Goal: Book appointment/travel/reservation

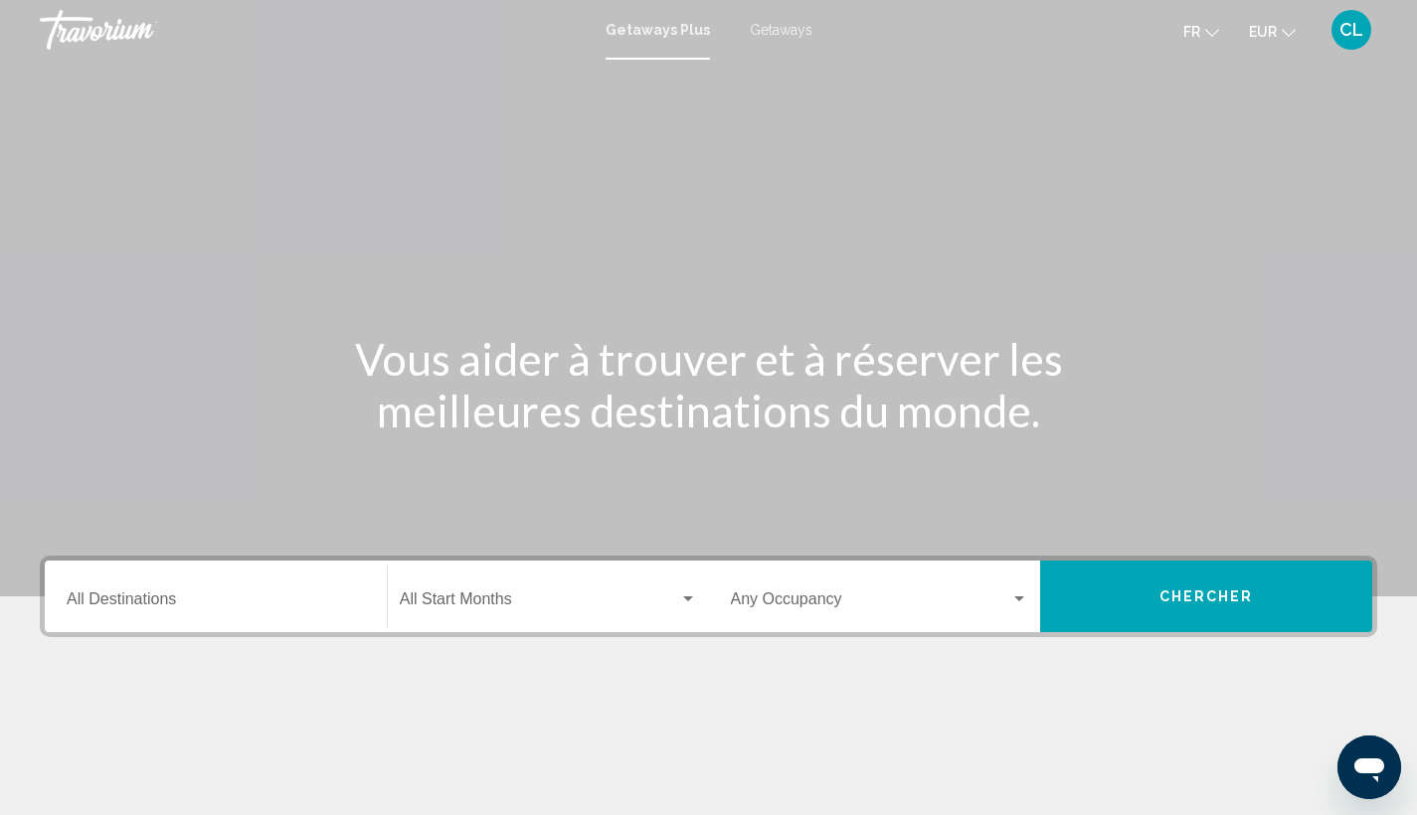
click at [790, 29] on span "Getaways" at bounding box center [781, 30] width 63 height 16
click at [158, 598] on input "Destination All Destinations" at bounding box center [216, 604] width 298 height 18
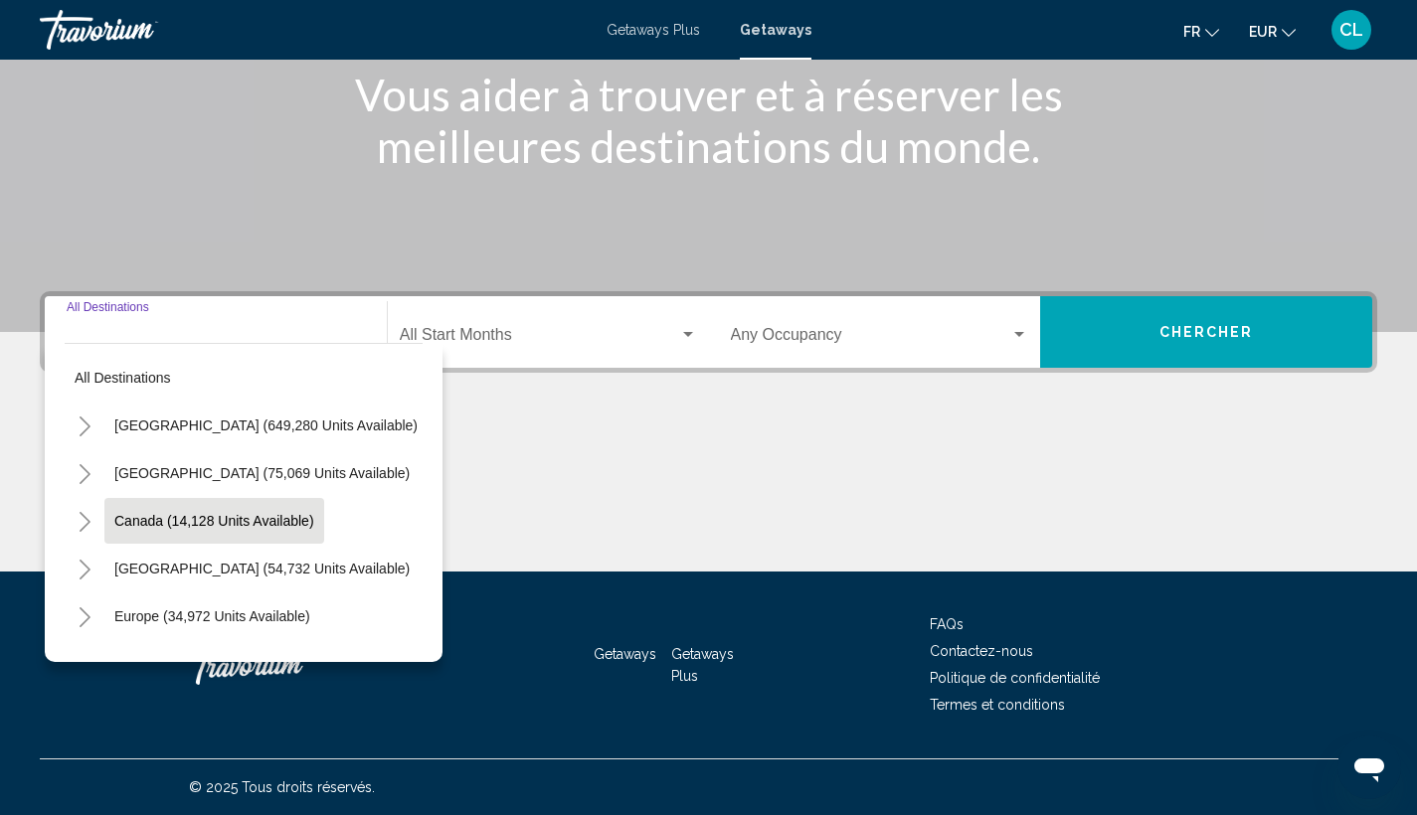
scroll to position [159, 0]
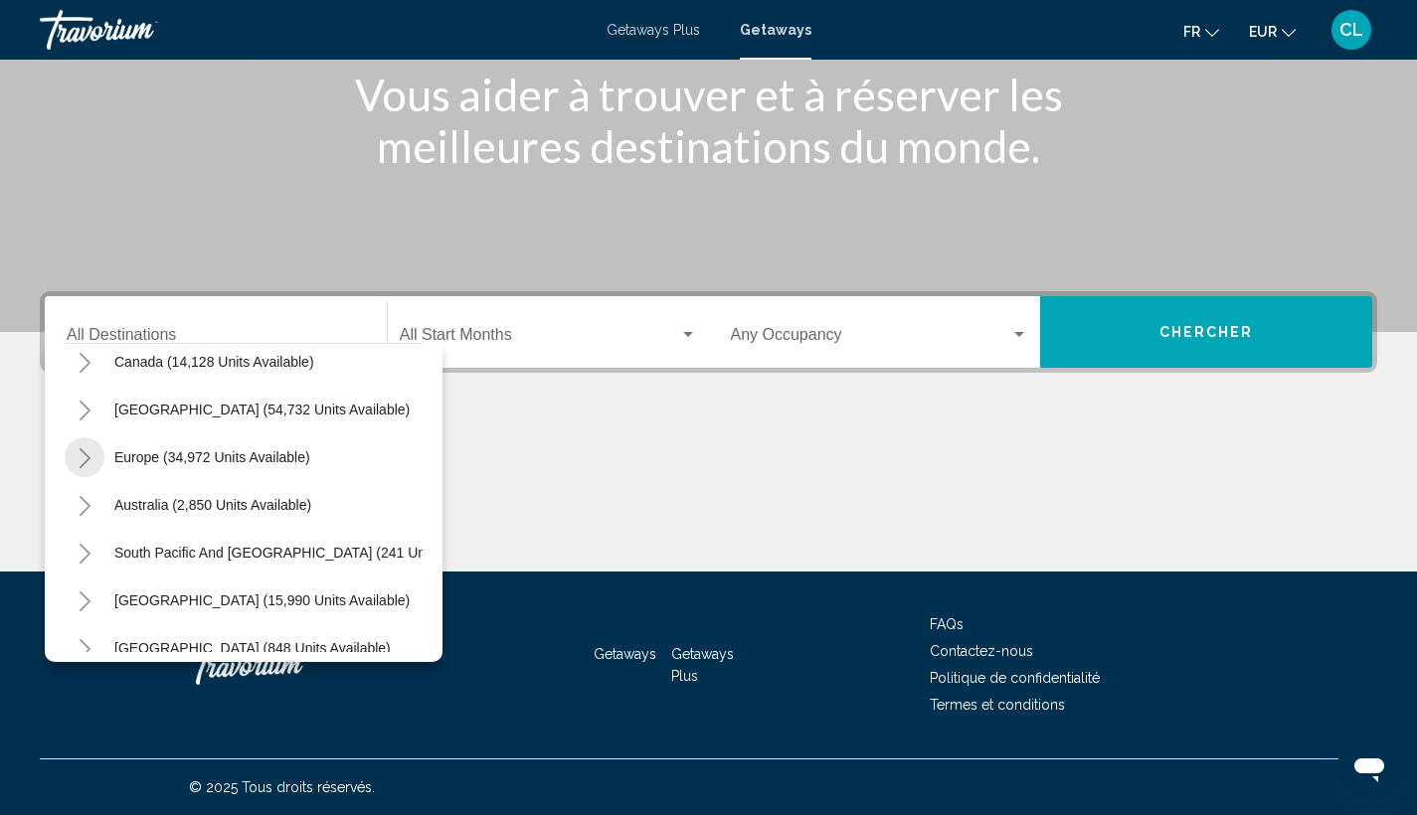
click at [81, 453] on icon "Toggle Europe (34,972 units available)" at bounding box center [85, 458] width 15 height 20
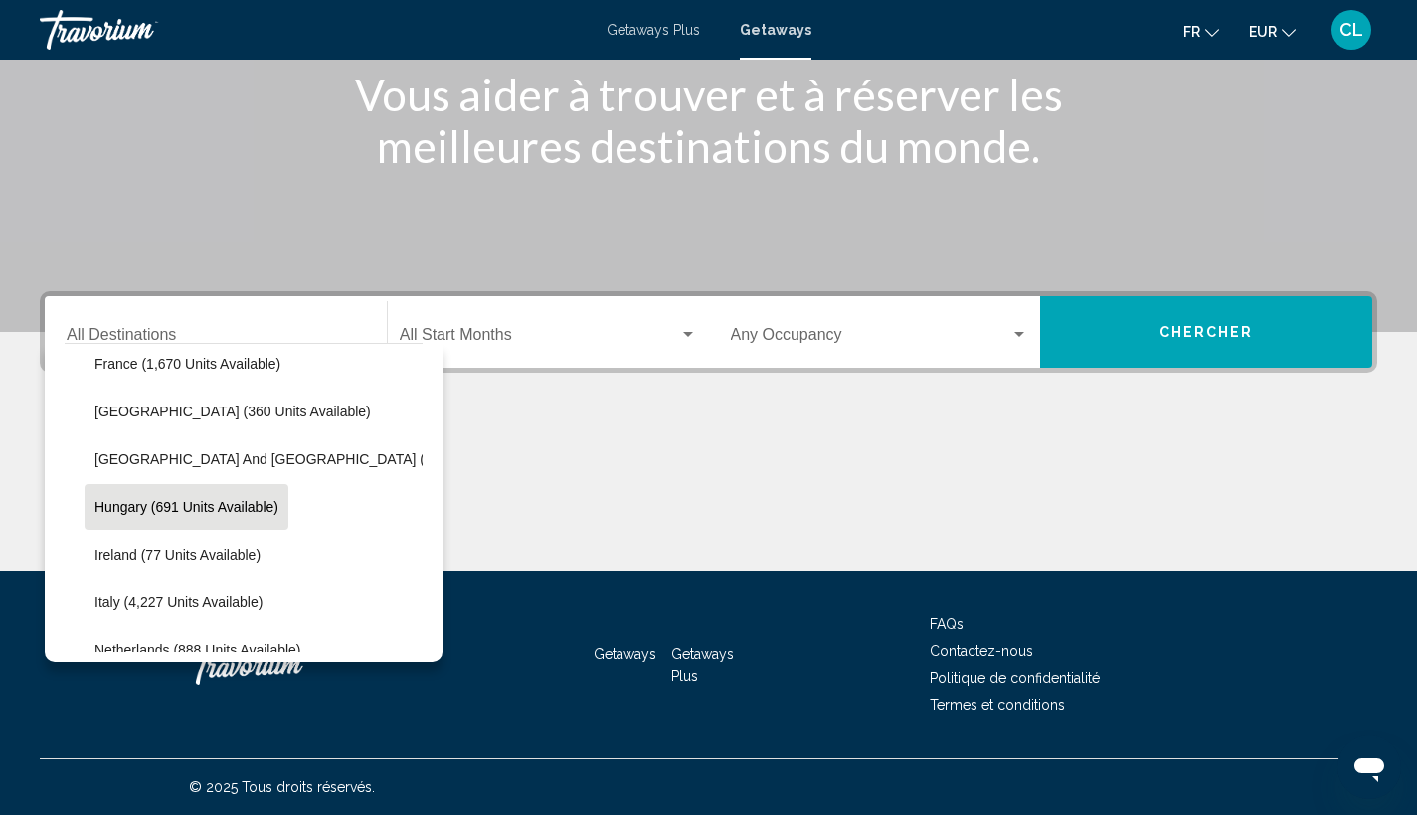
scroll to position [624, 0]
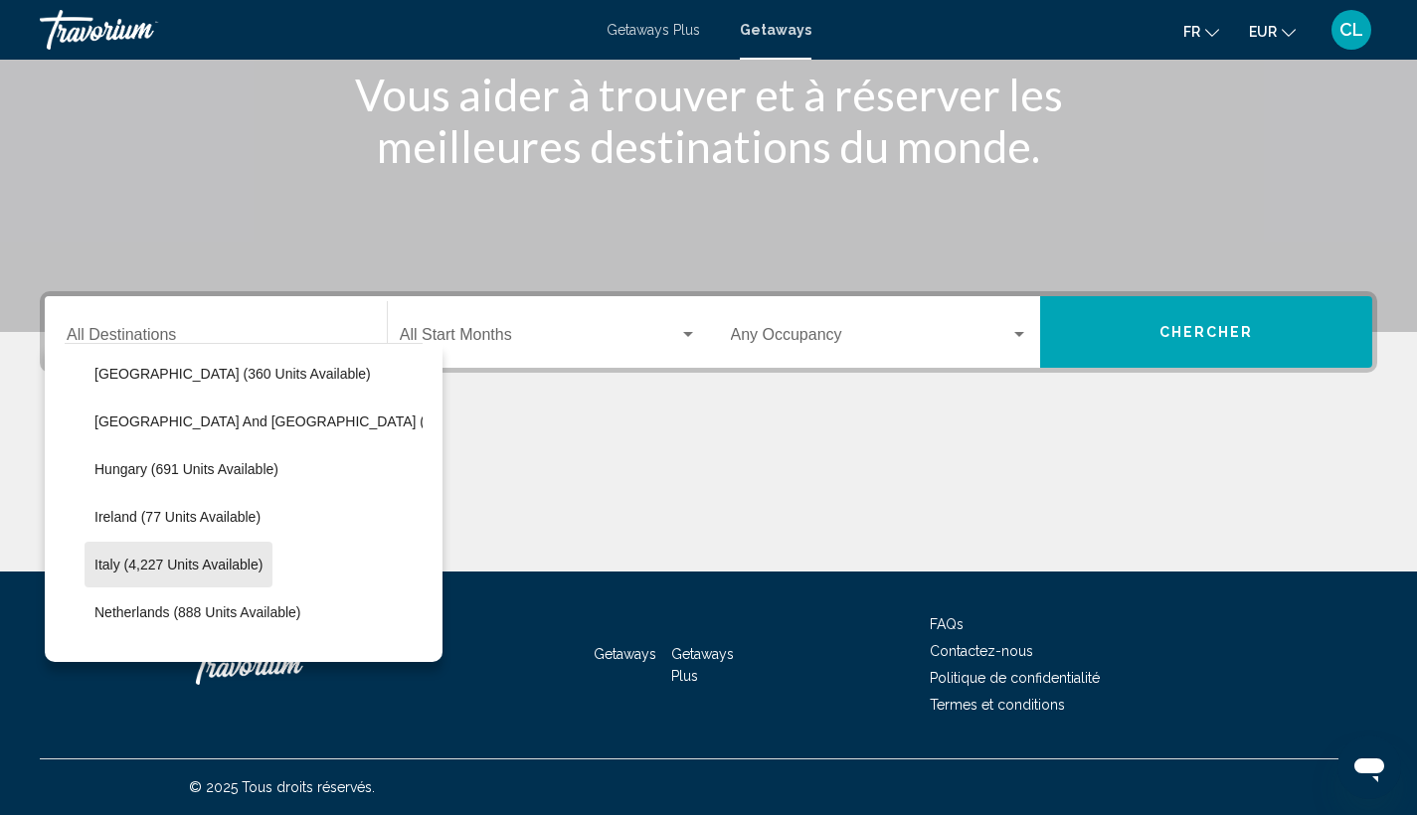
drag, startPoint x: 240, startPoint y: 560, endPoint x: 312, endPoint y: 511, distance: 87.4
click at [240, 560] on span "Italy (4,227 units available)" at bounding box center [178, 565] width 168 height 16
type input "**********"
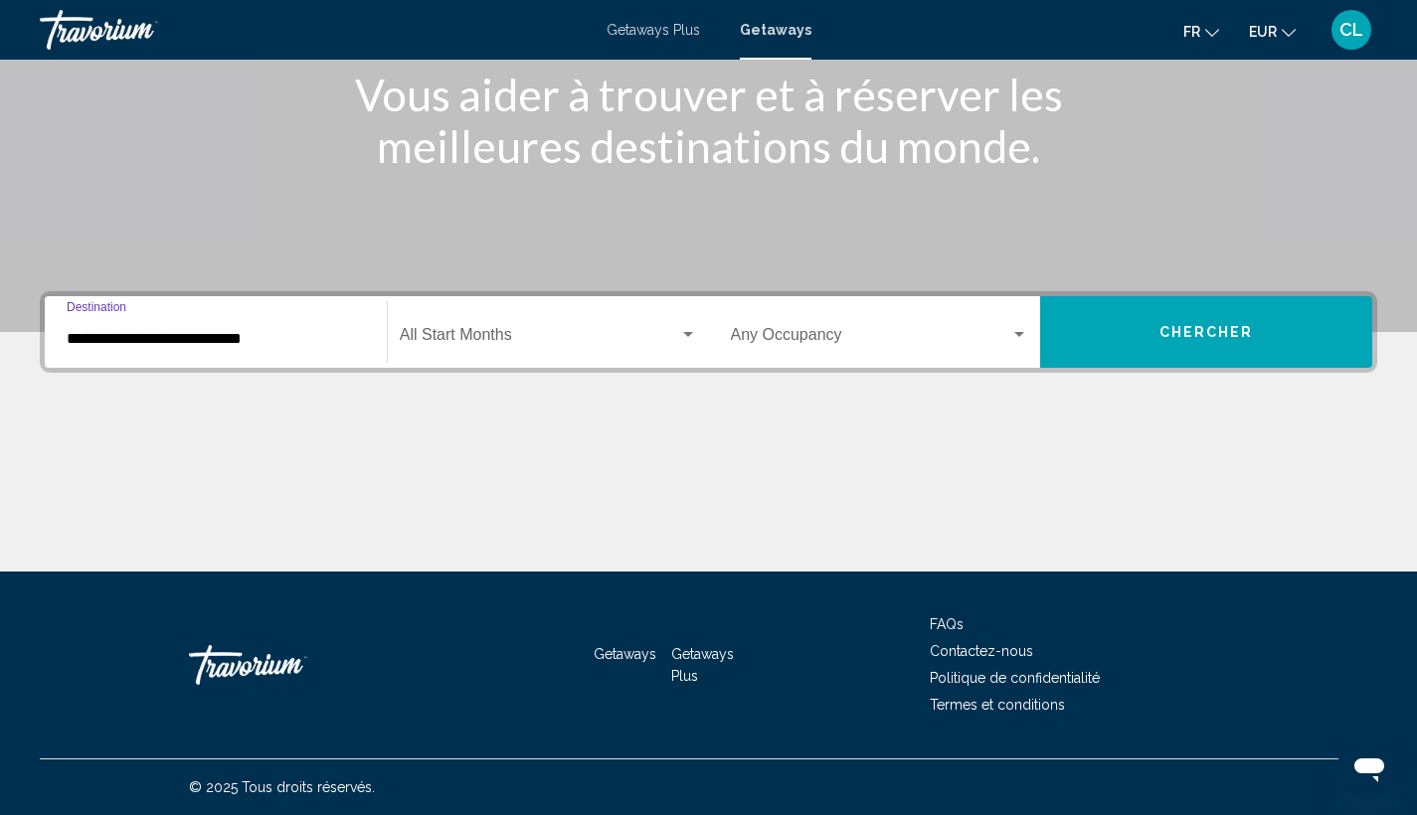
click at [507, 340] on span "Search widget" at bounding box center [539, 339] width 279 height 18
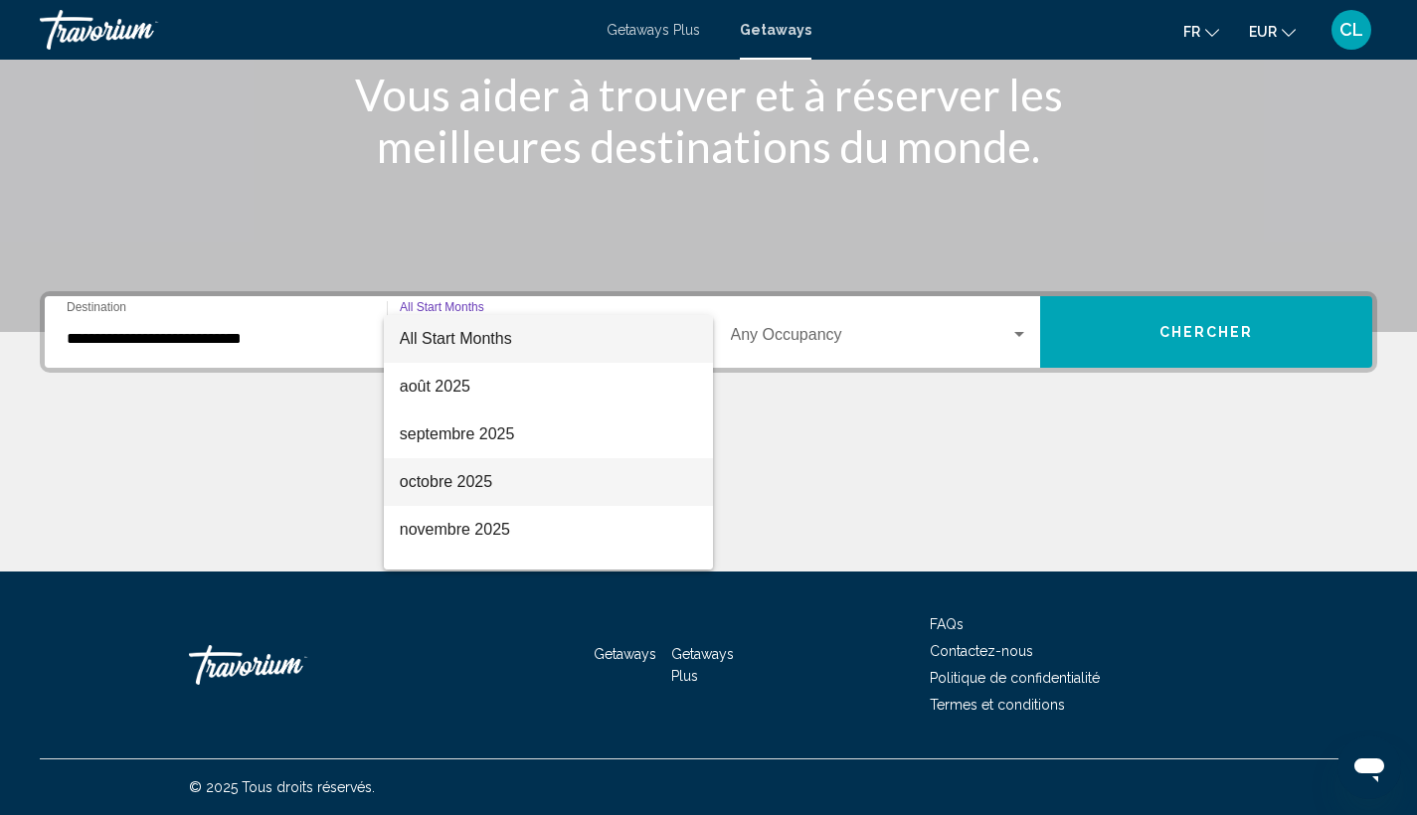
click at [515, 485] on span "octobre 2025" at bounding box center [548, 482] width 297 height 48
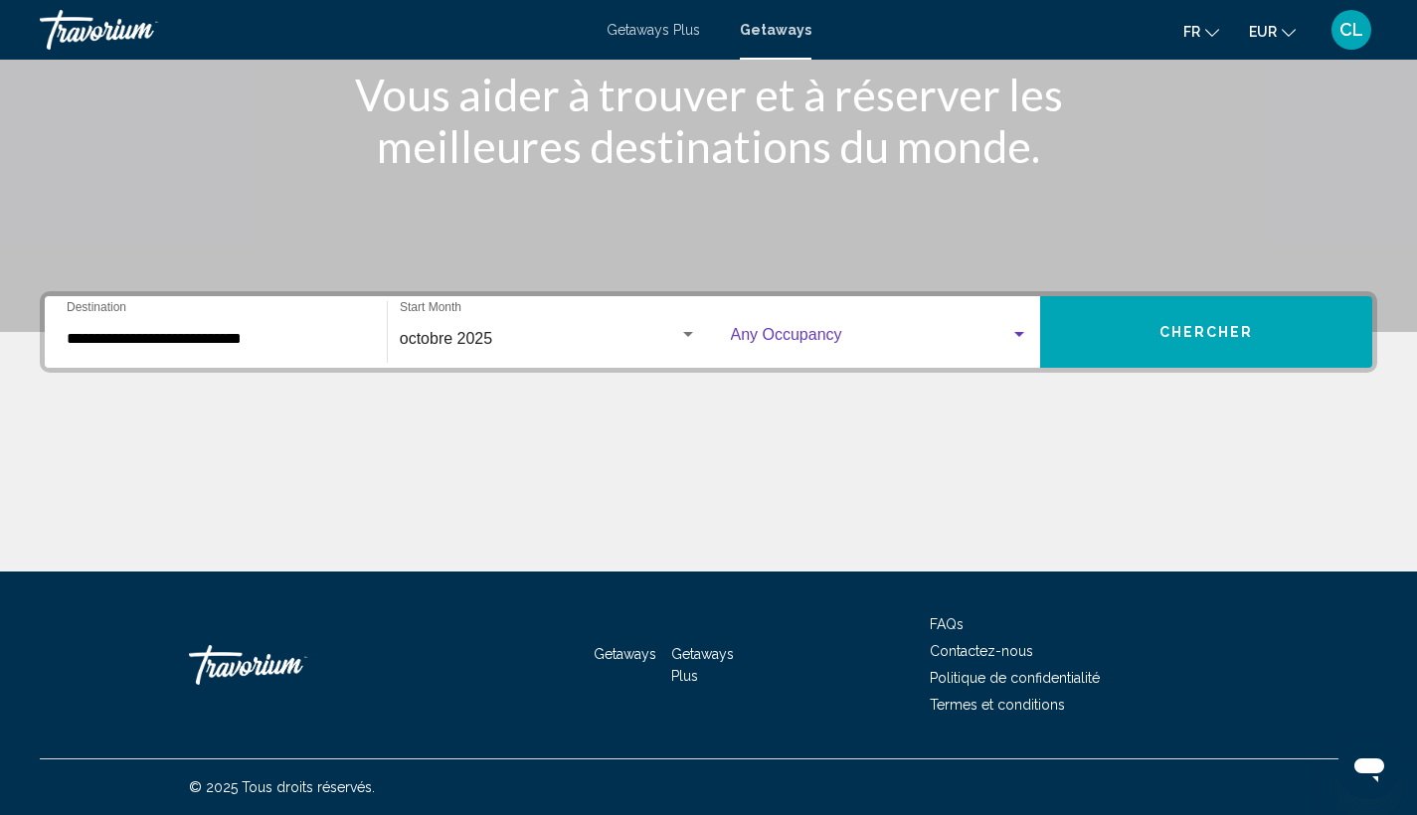
click at [993, 338] on span "Search widget" at bounding box center [871, 339] width 280 height 18
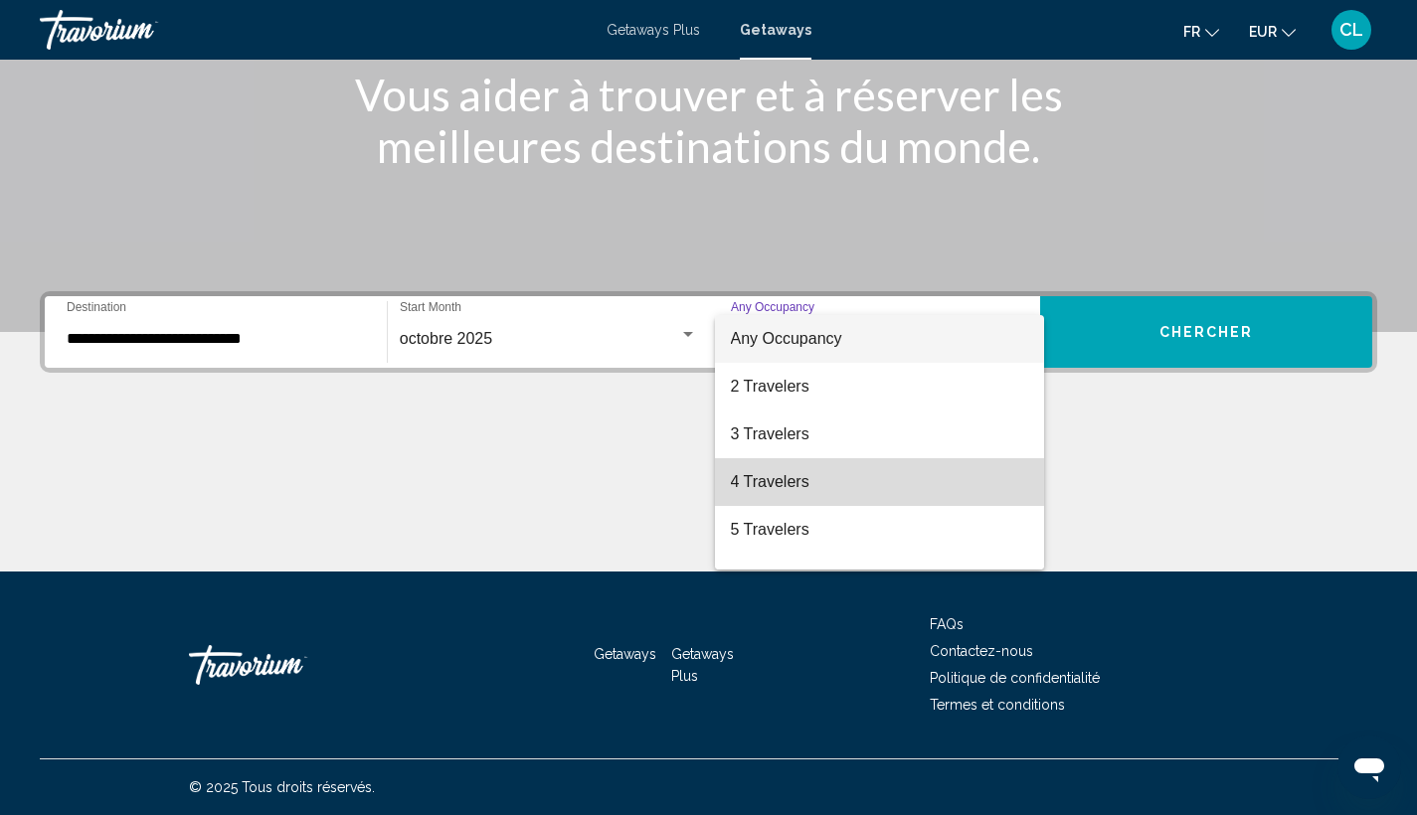
click at [935, 488] on span "4 Travelers" at bounding box center [880, 482] width 298 height 48
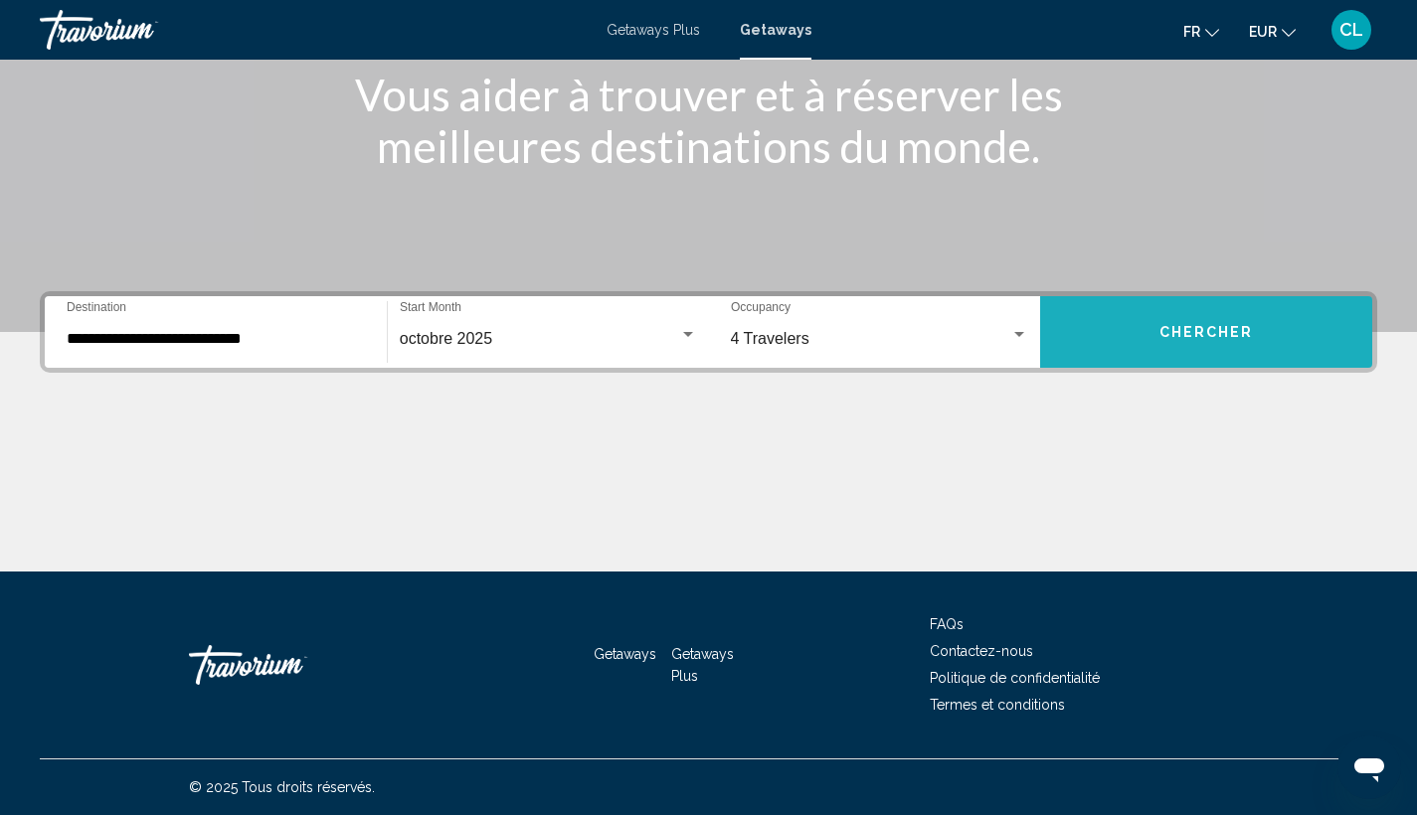
click at [1177, 349] on button "Chercher" at bounding box center [1206, 332] width 332 height 72
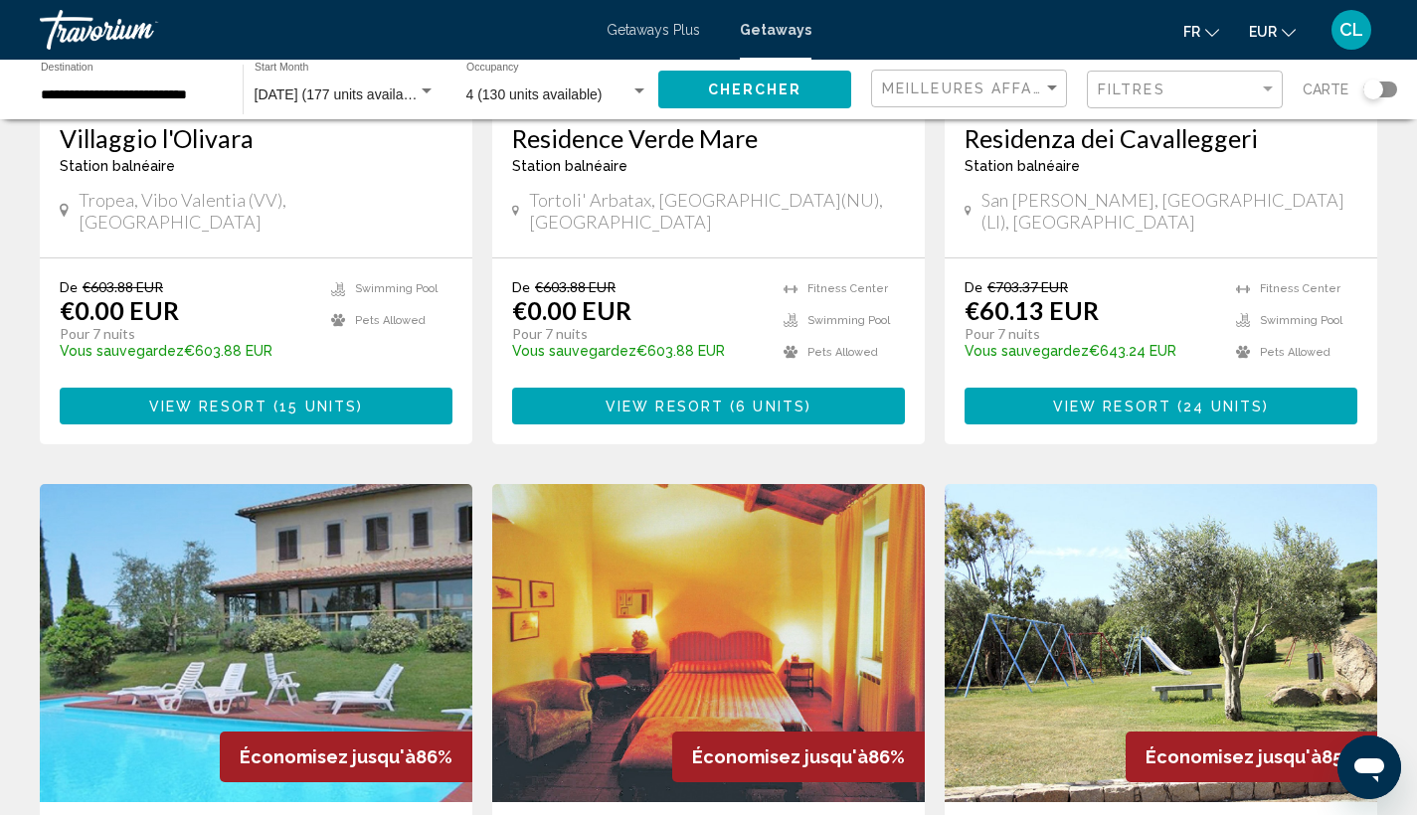
scroll to position [262, 0]
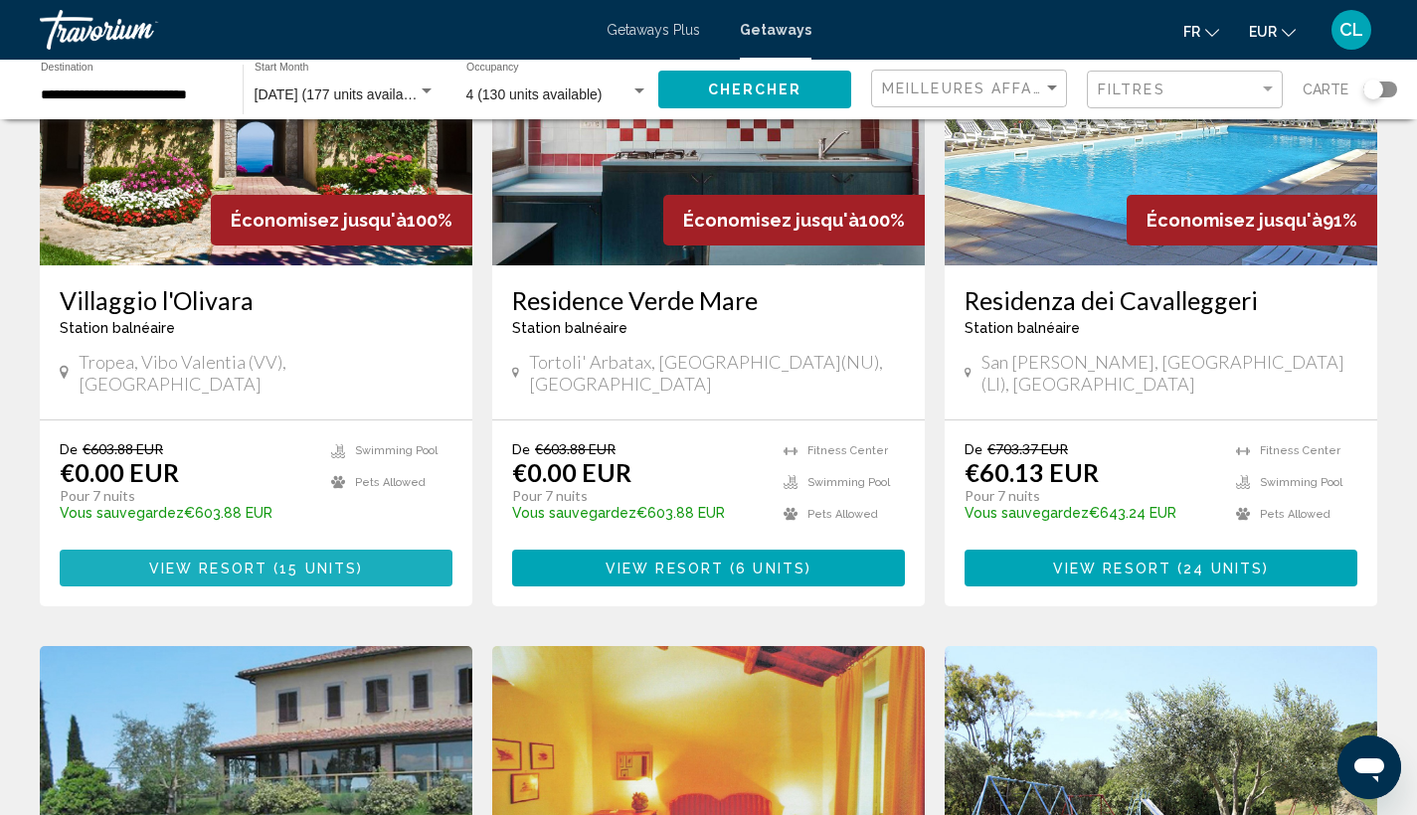
click at [240, 561] on span "View Resort" at bounding box center [208, 569] width 118 height 16
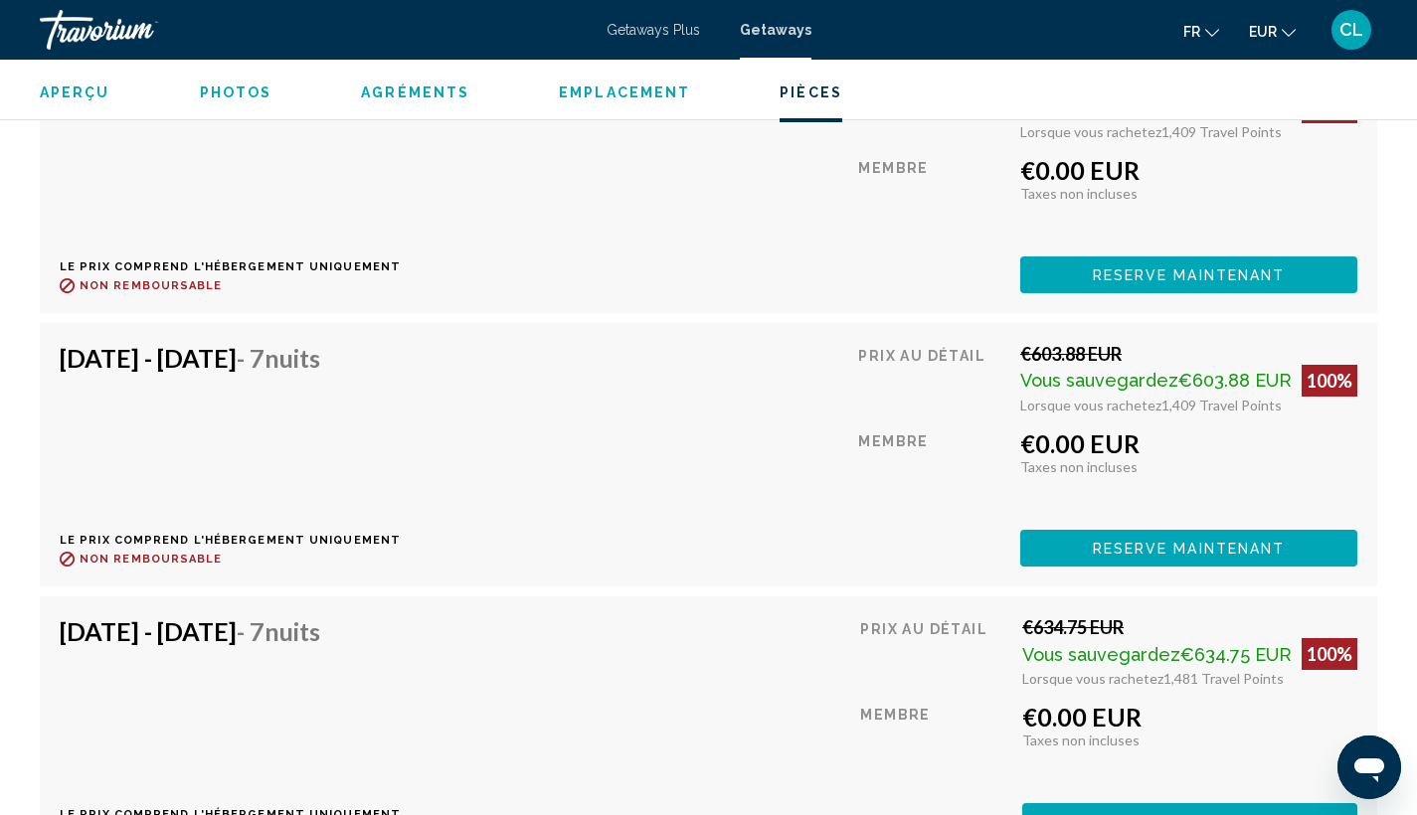
scroll to position [4573, 0]
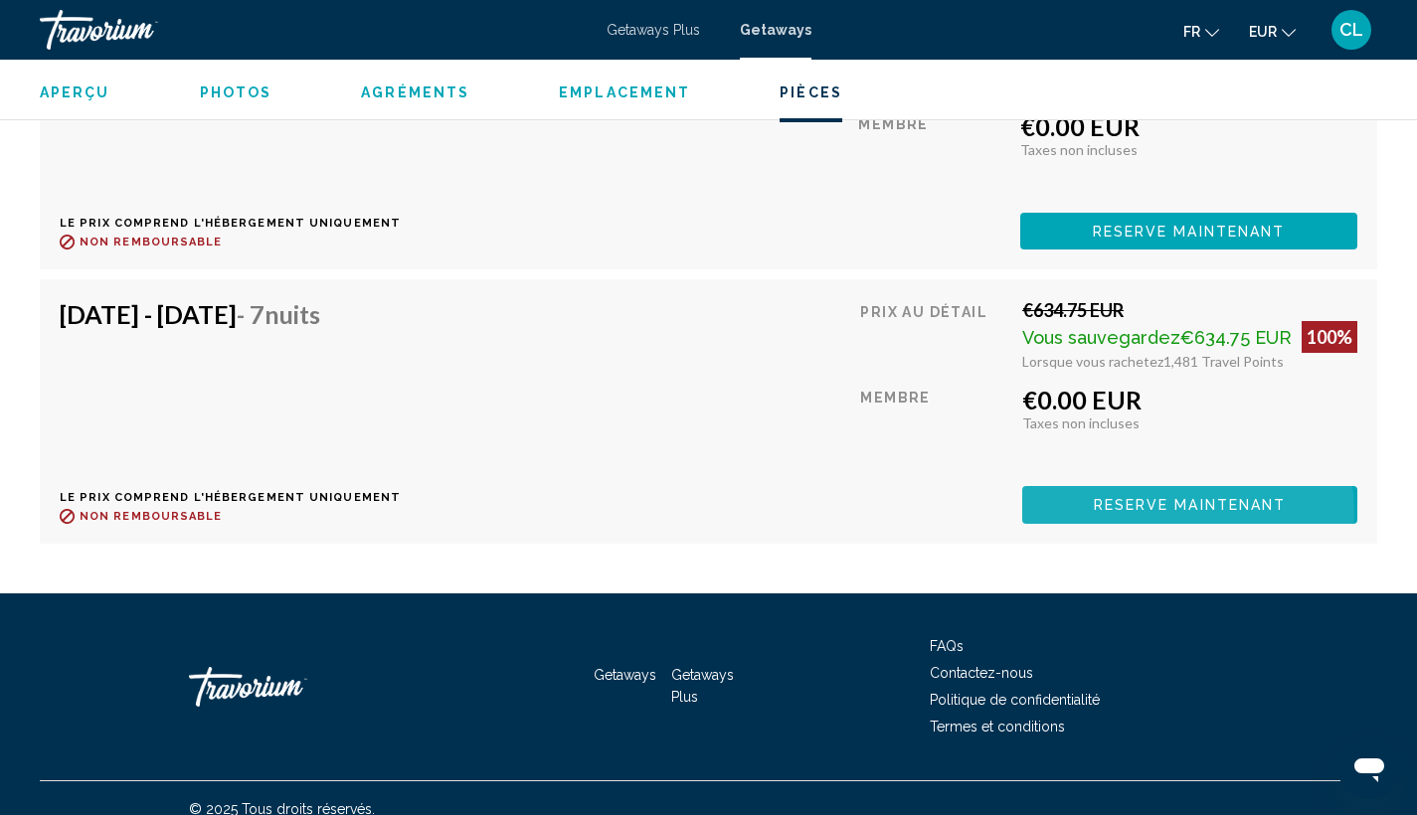
click at [1176, 498] on span "Reserve maintenant" at bounding box center [1190, 506] width 193 height 16
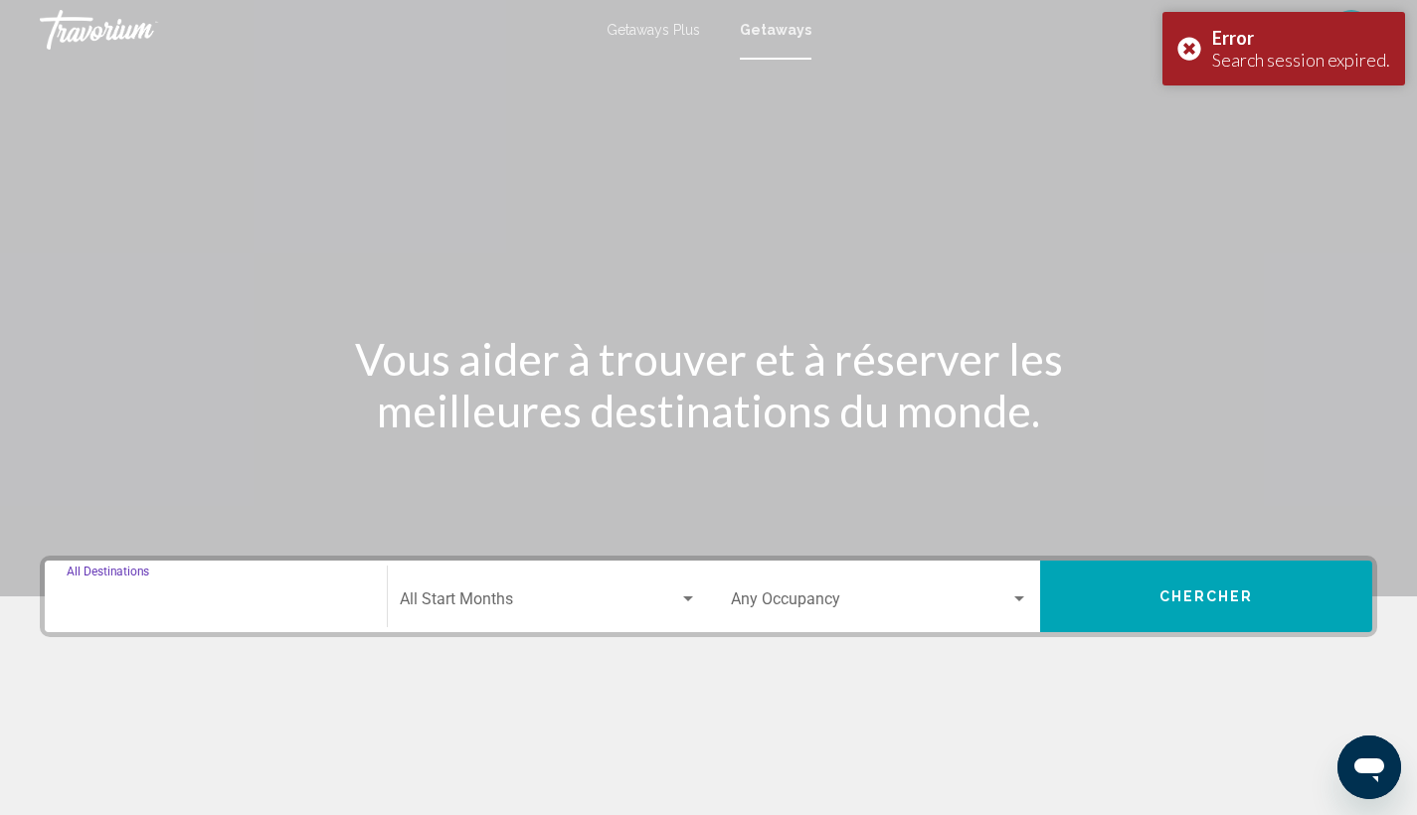
click at [167, 602] on input "Destination All Destinations" at bounding box center [216, 604] width 298 height 18
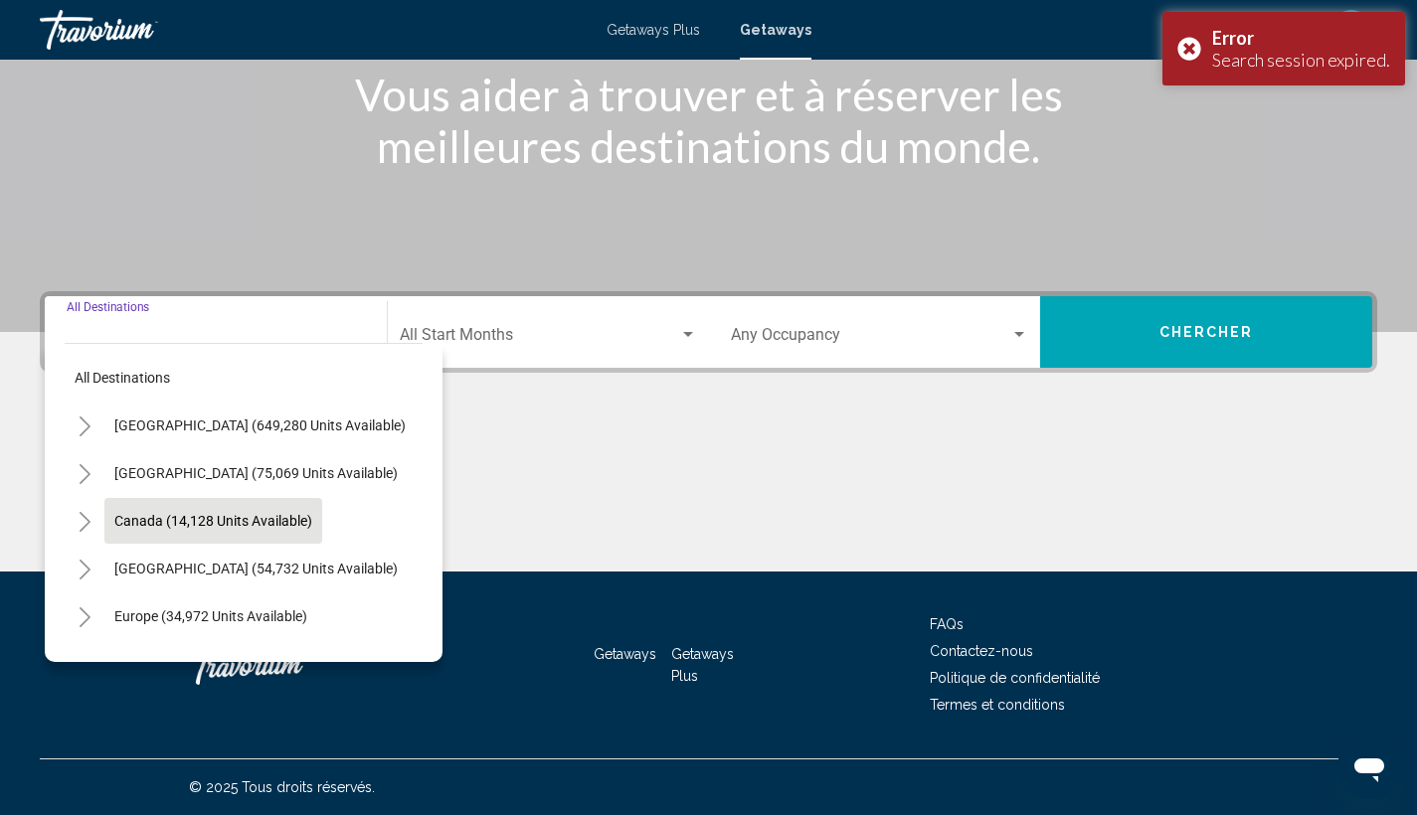
scroll to position [44, 0]
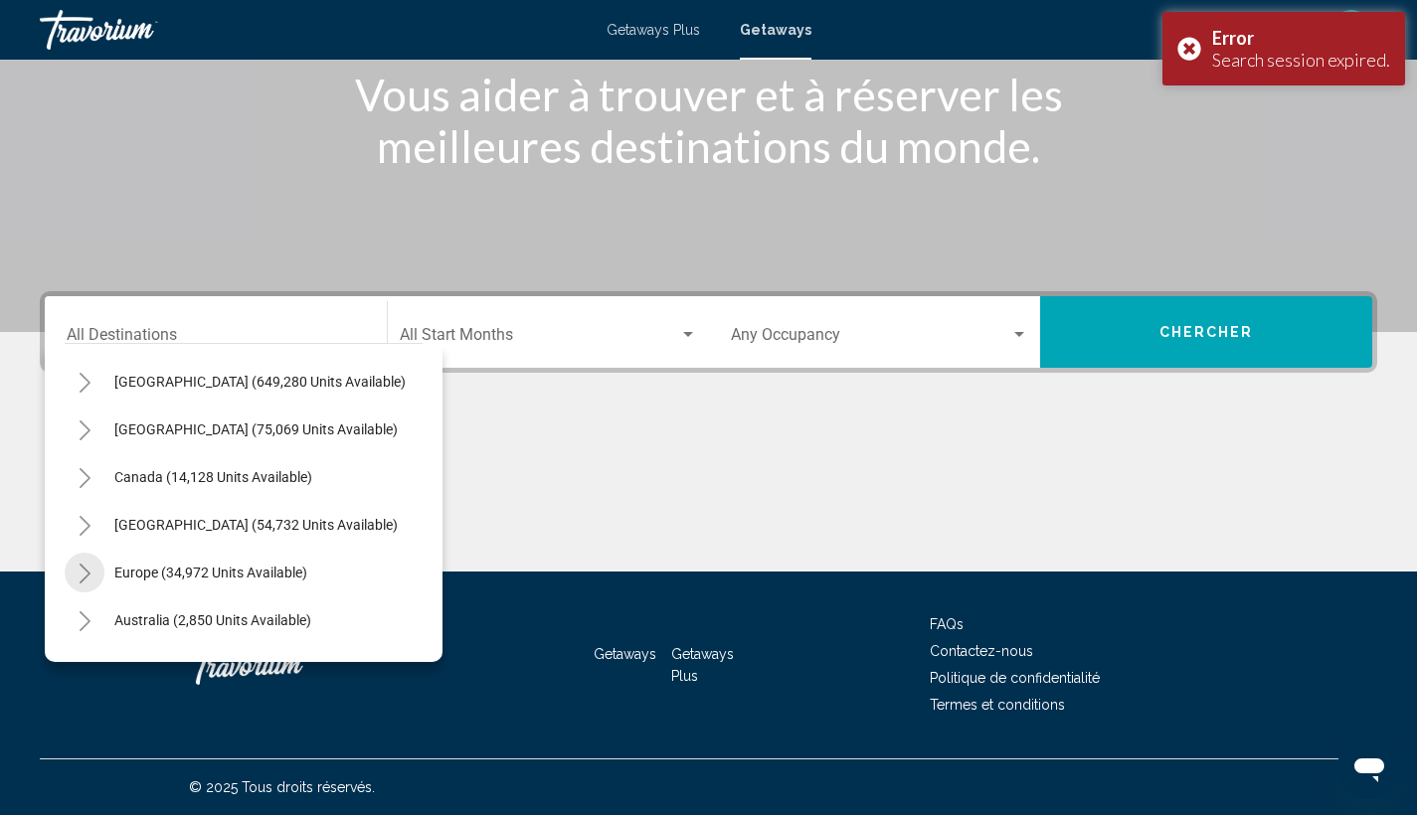
click at [82, 571] on icon "Toggle Europe (34,972 units available)" at bounding box center [85, 574] width 15 height 20
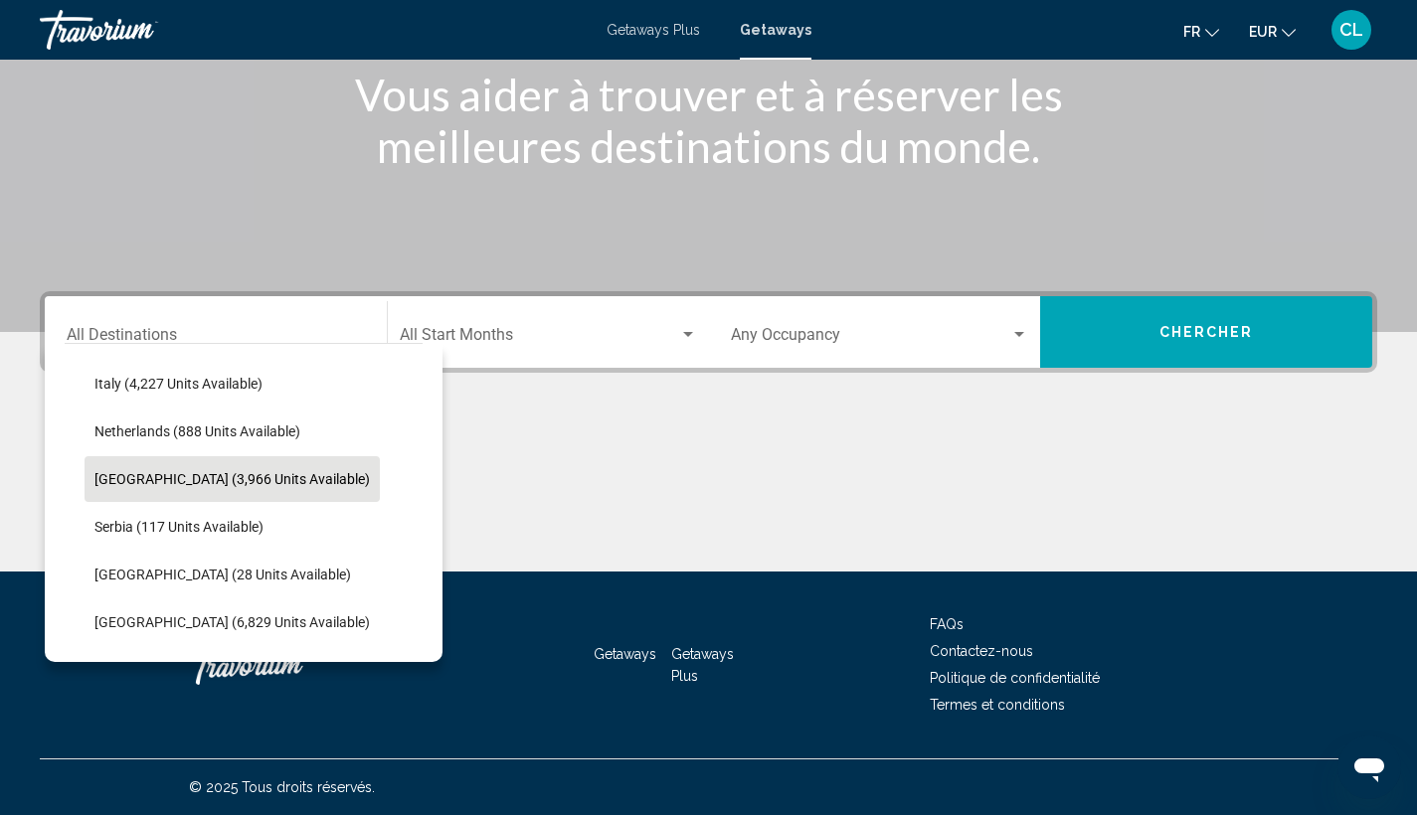
scroll to position [762, 0]
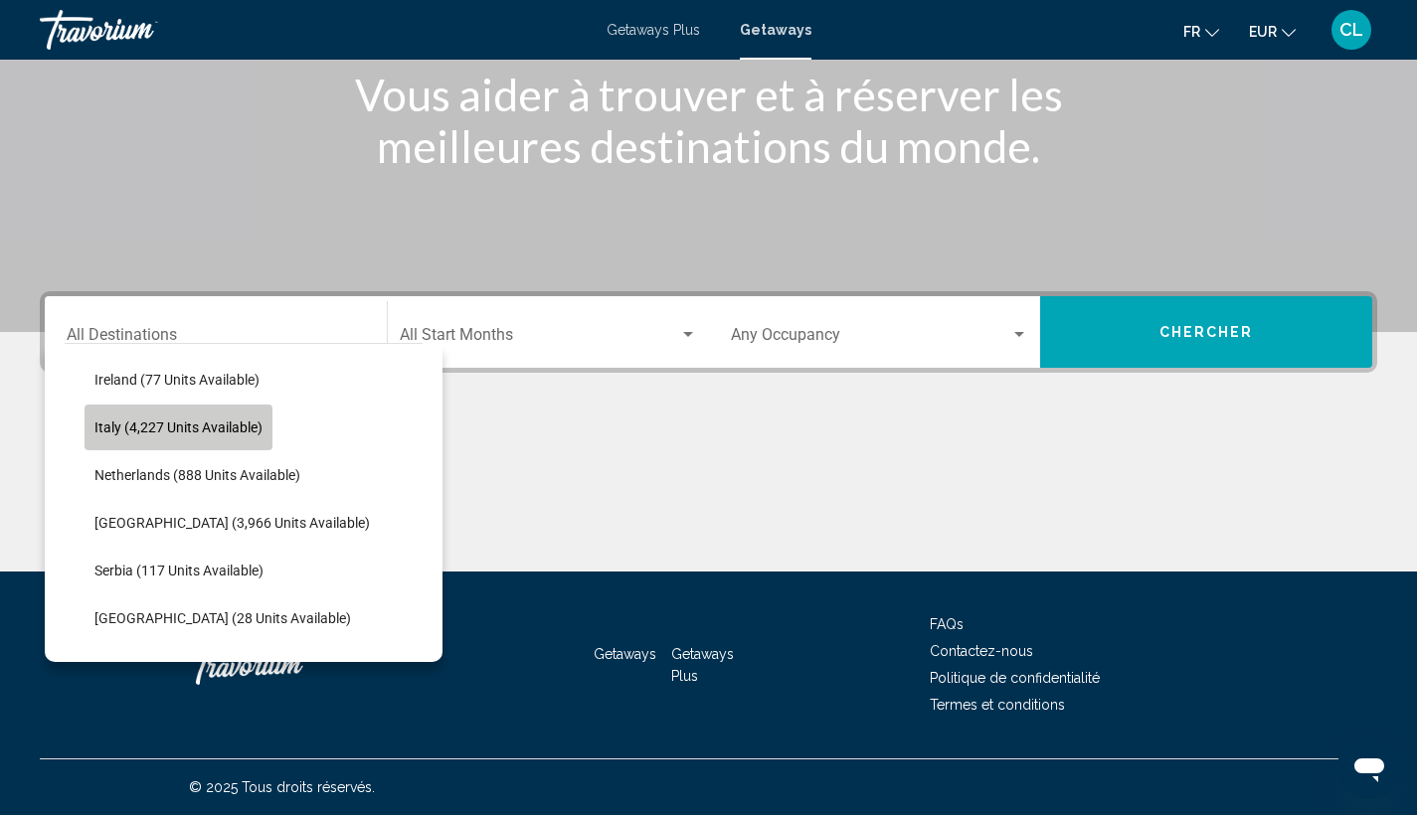
click at [117, 439] on button "Italy (4,227 units available)" at bounding box center [179, 428] width 188 height 46
type input "**********"
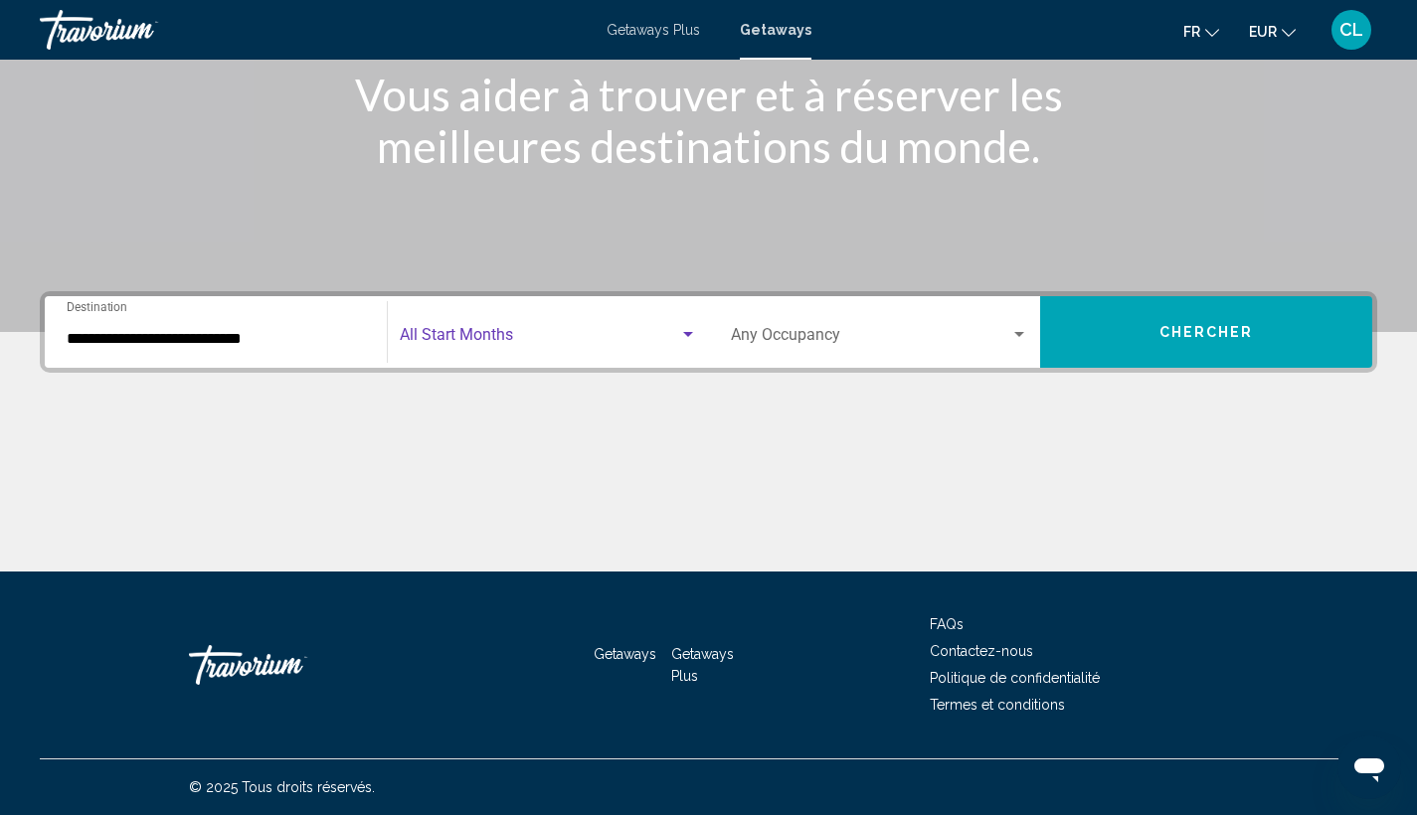
click at [511, 344] on span "Search widget" at bounding box center [539, 339] width 279 height 18
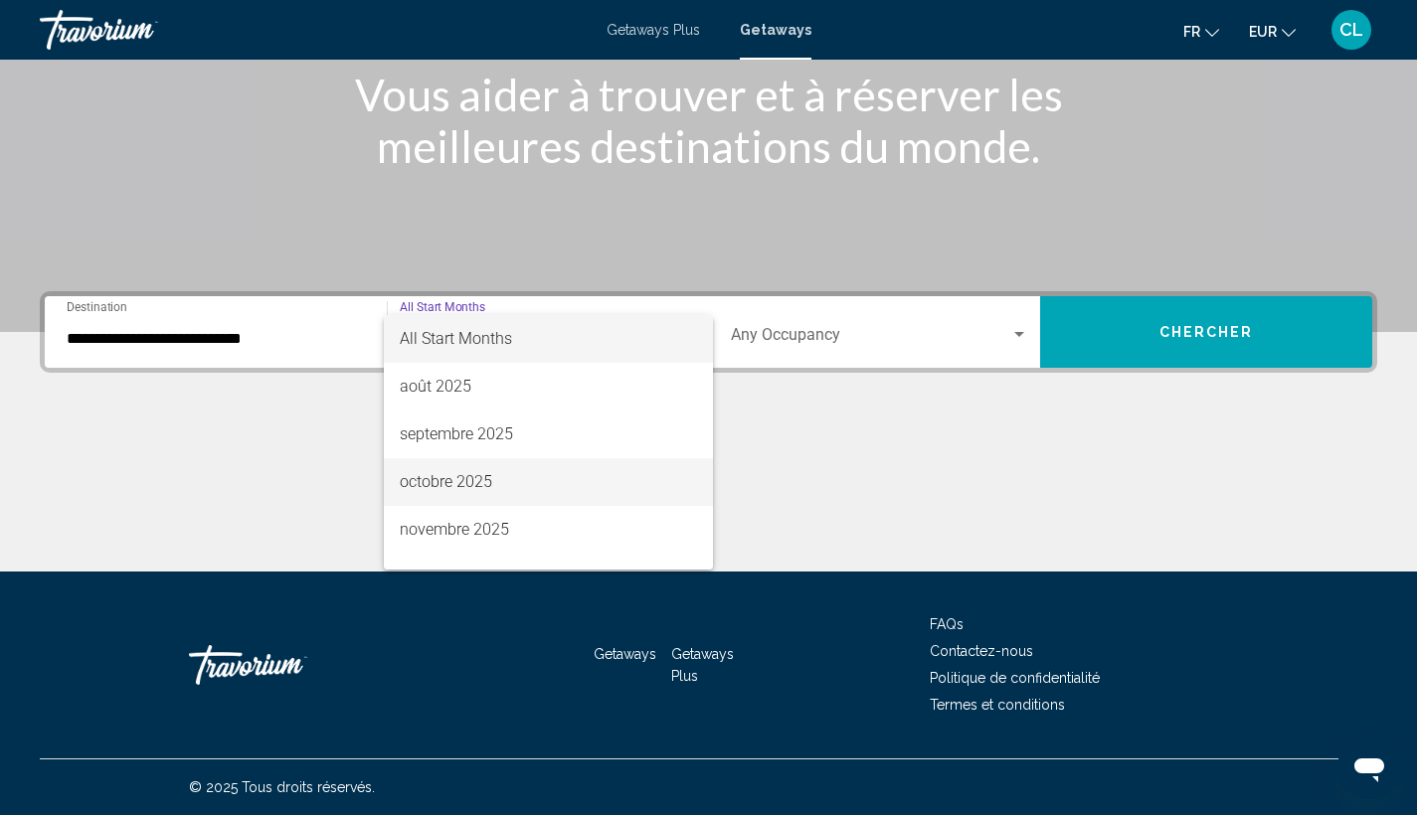
drag, startPoint x: 488, startPoint y: 475, endPoint x: 561, endPoint y: 419, distance: 92.1
click at [490, 472] on span "octobre 2025" at bounding box center [548, 482] width 297 height 48
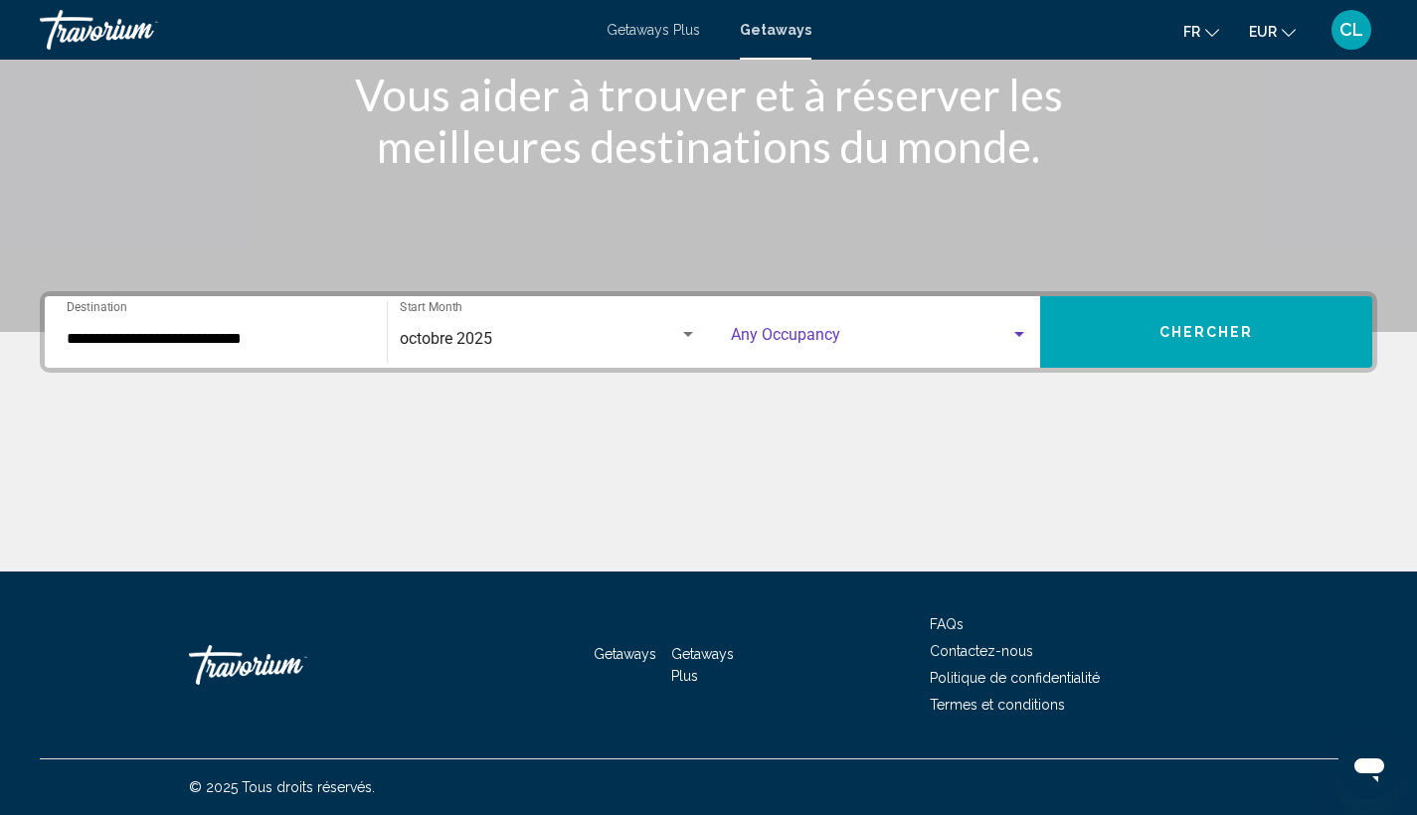
click at [813, 333] on span "Search widget" at bounding box center [871, 339] width 280 height 18
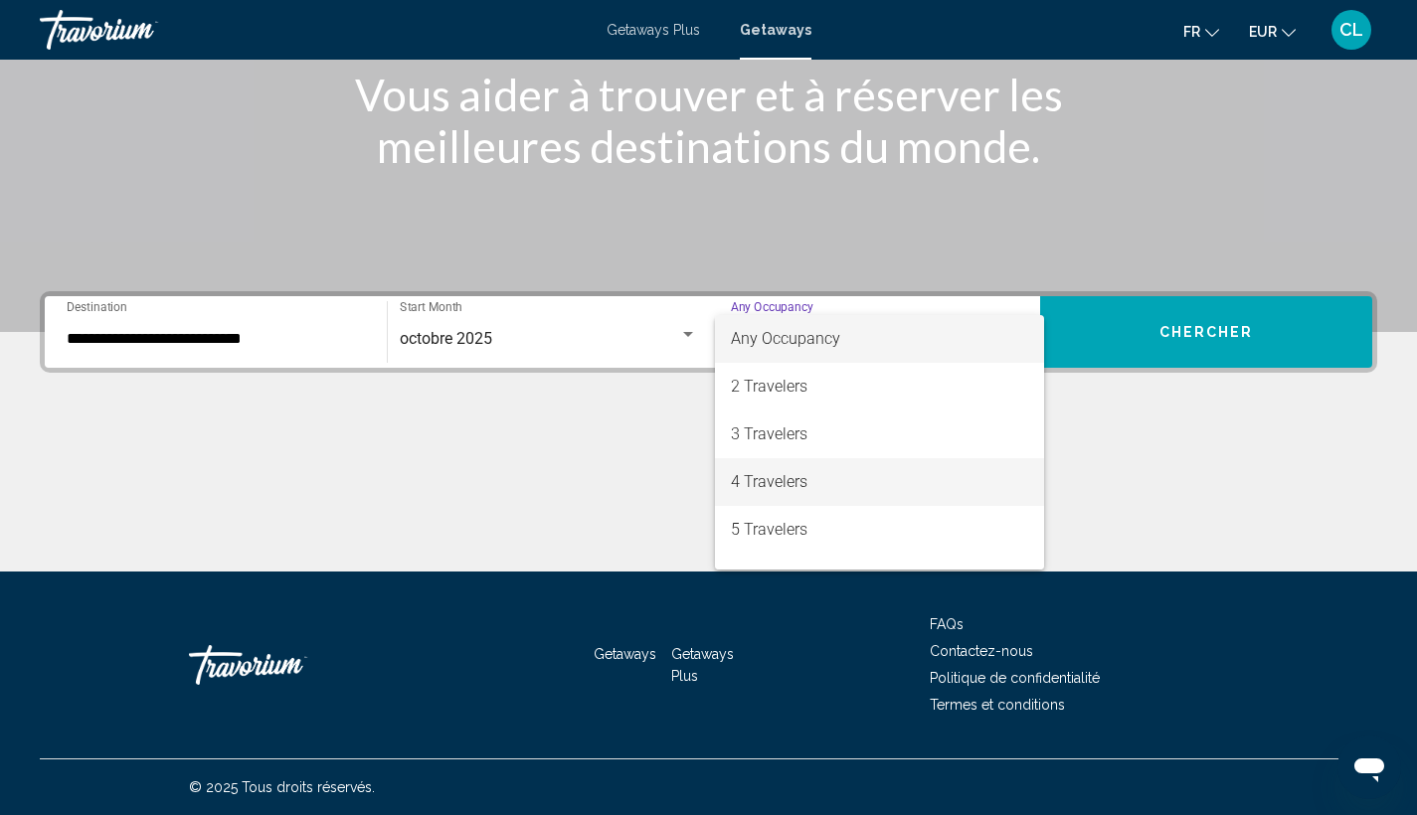
drag, startPoint x: 821, startPoint y: 472, endPoint x: 849, endPoint y: 447, distance: 37.3
click at [823, 471] on span "4 Travelers" at bounding box center [880, 482] width 298 height 48
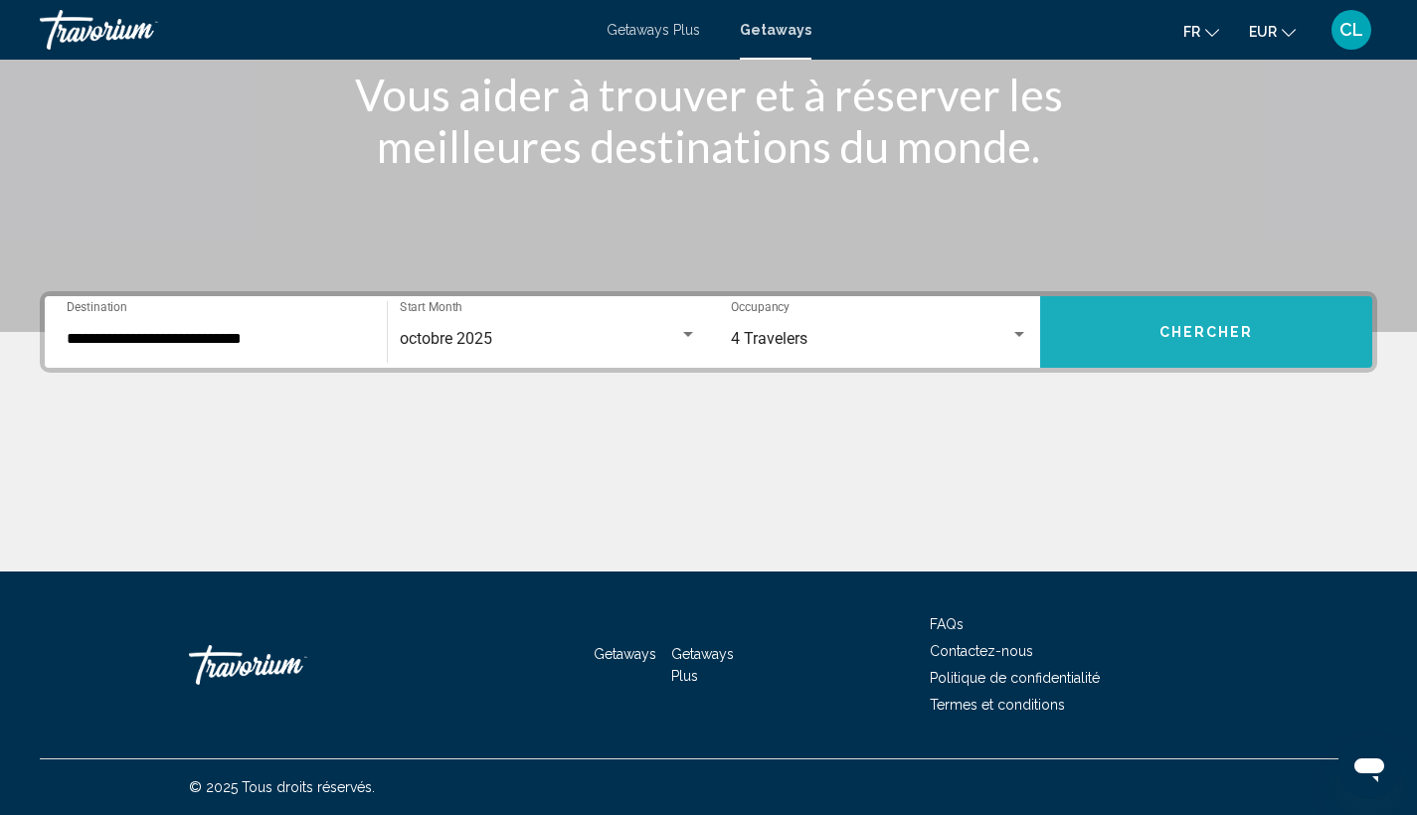
click at [1109, 354] on button "Chercher" at bounding box center [1206, 332] width 332 height 72
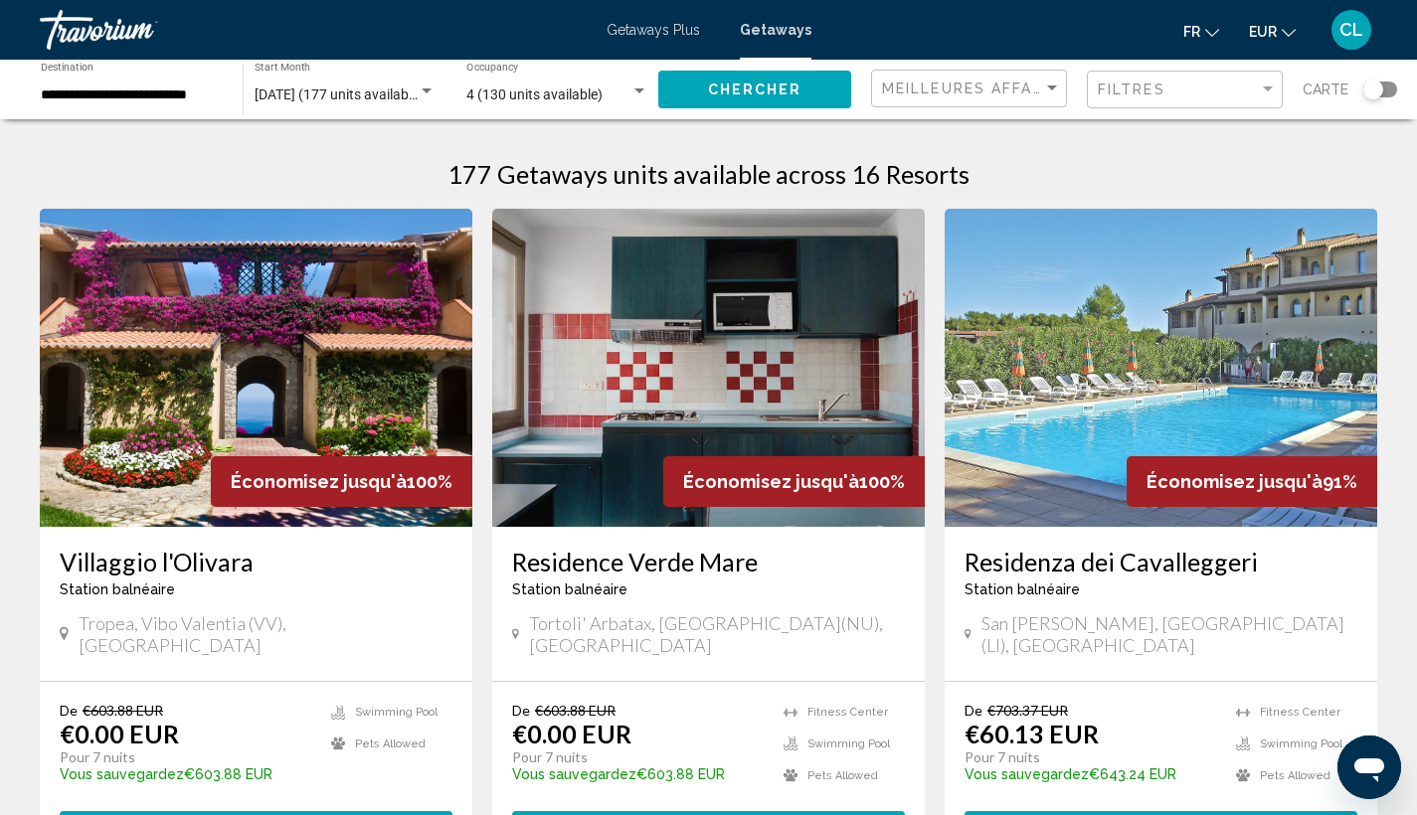
click at [241, 394] on img "Main content" at bounding box center [256, 368] width 433 height 318
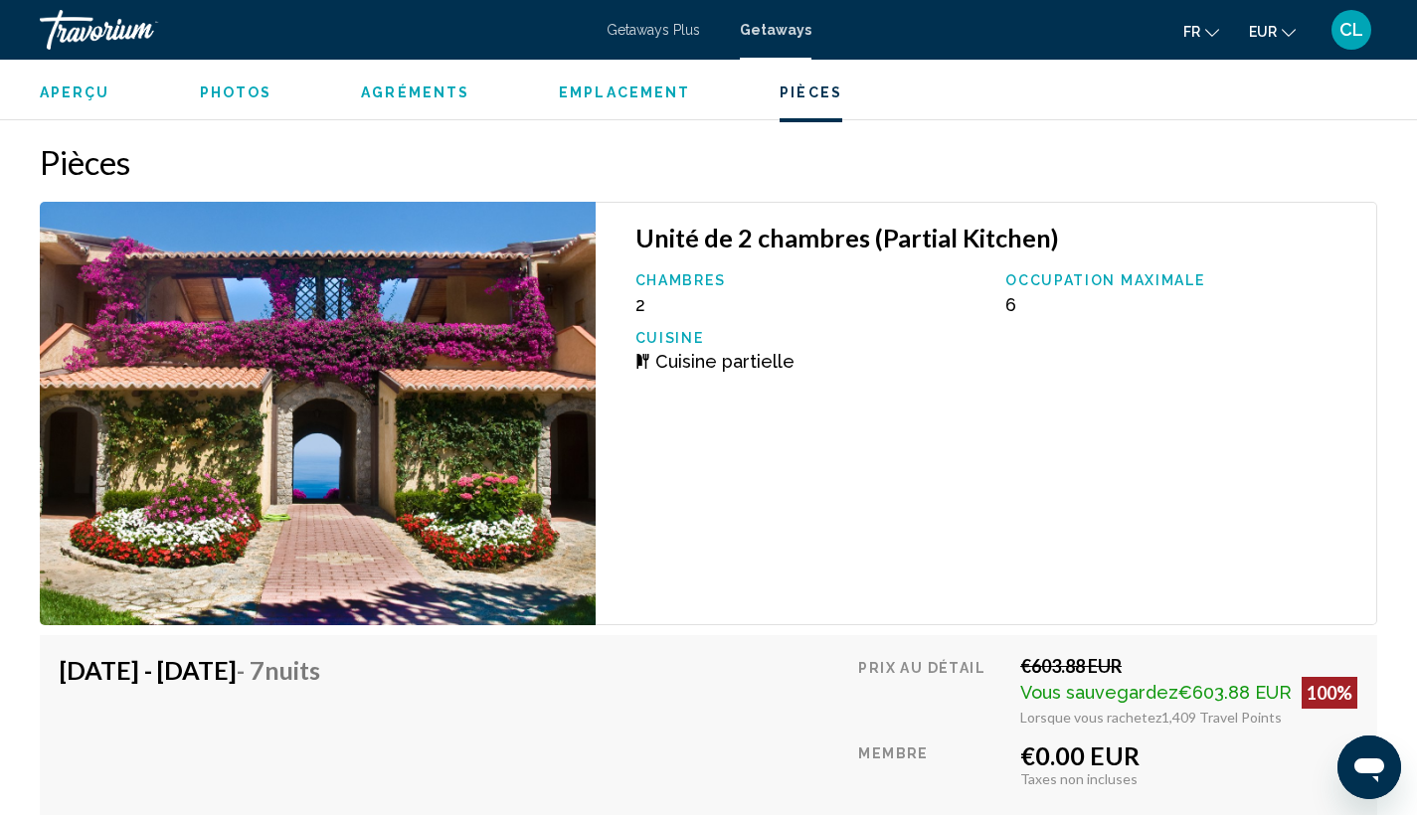
scroll to position [3823, 0]
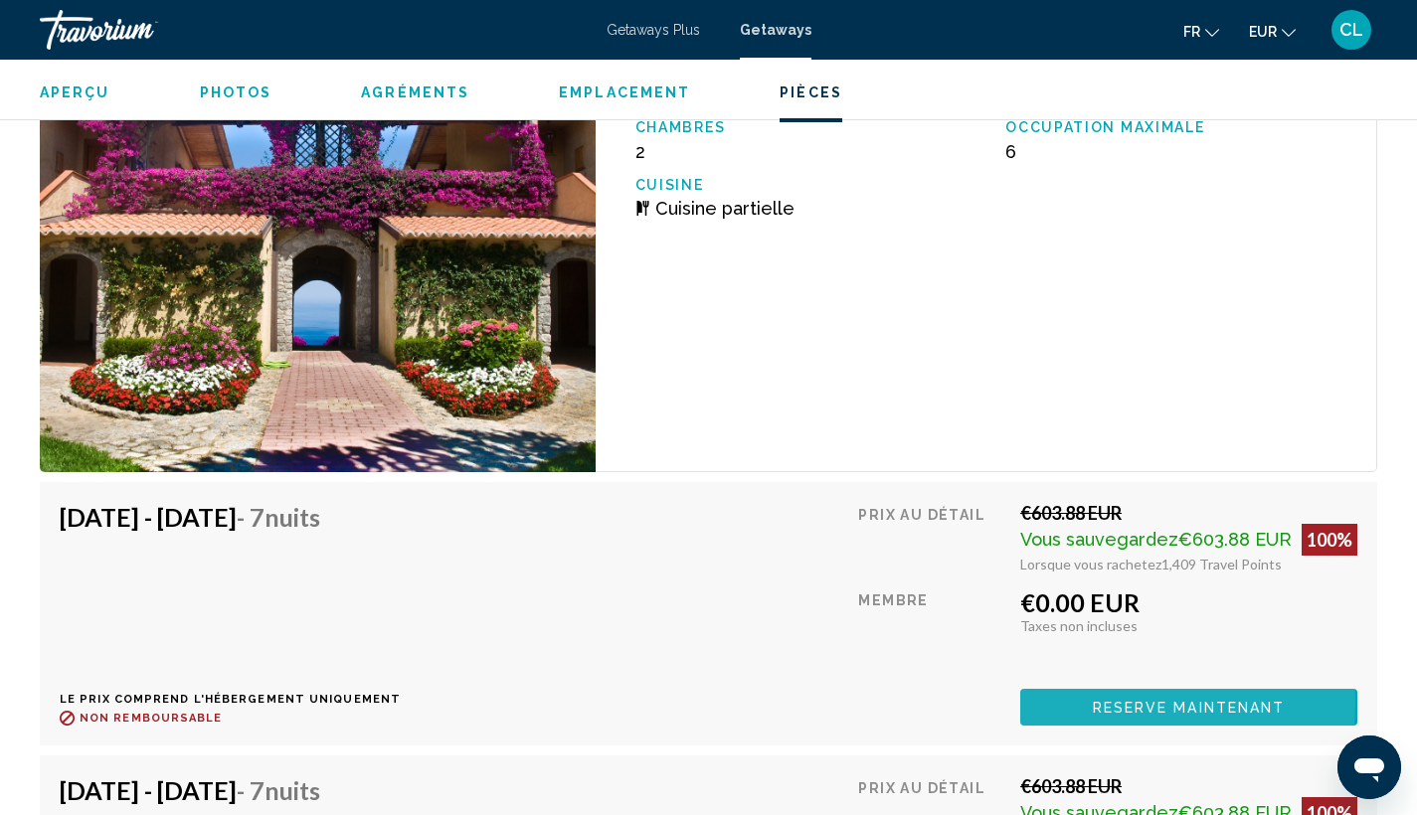
click at [1103, 700] on span "Reserve maintenant" at bounding box center [1189, 708] width 193 height 16
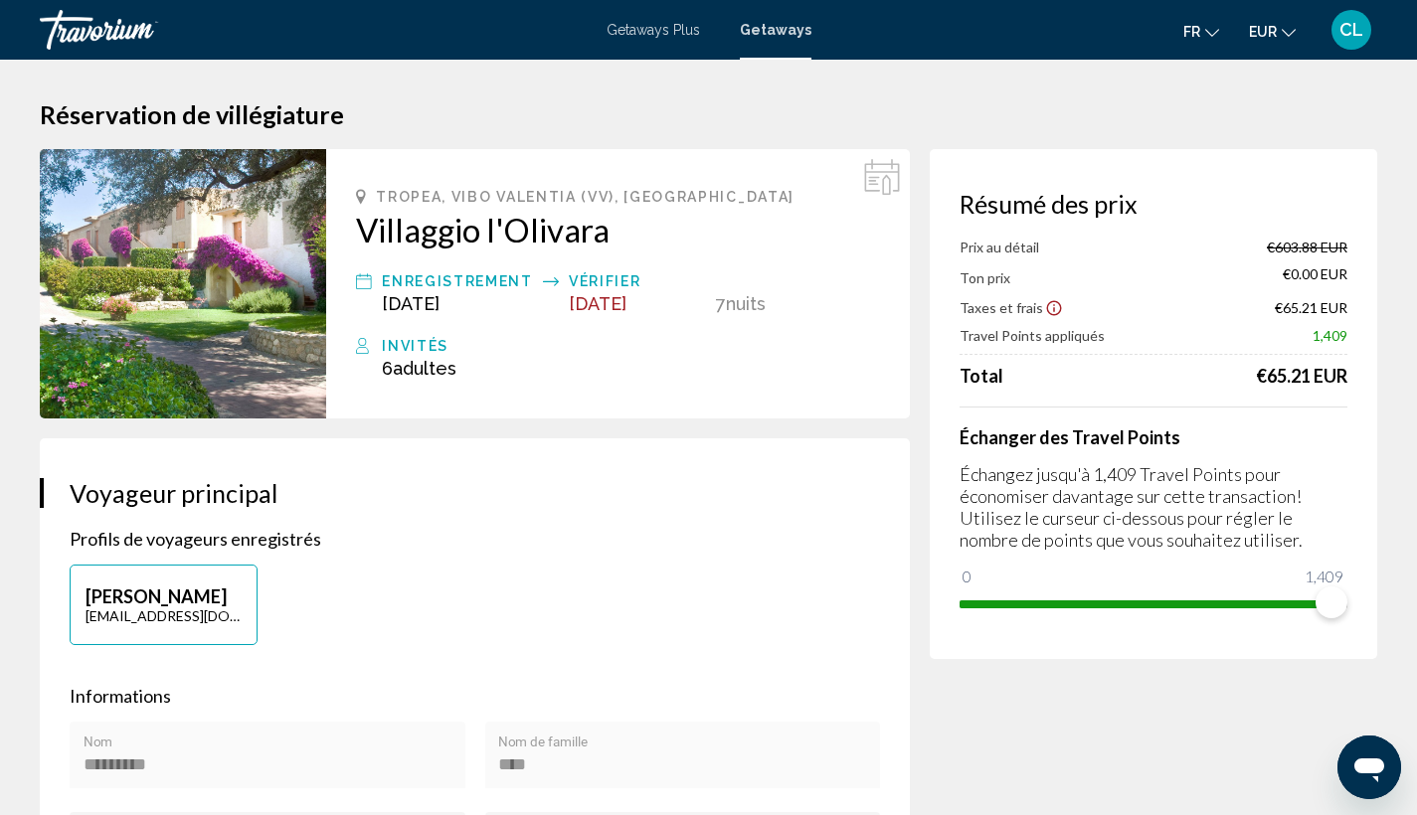
scroll to position [131, 0]
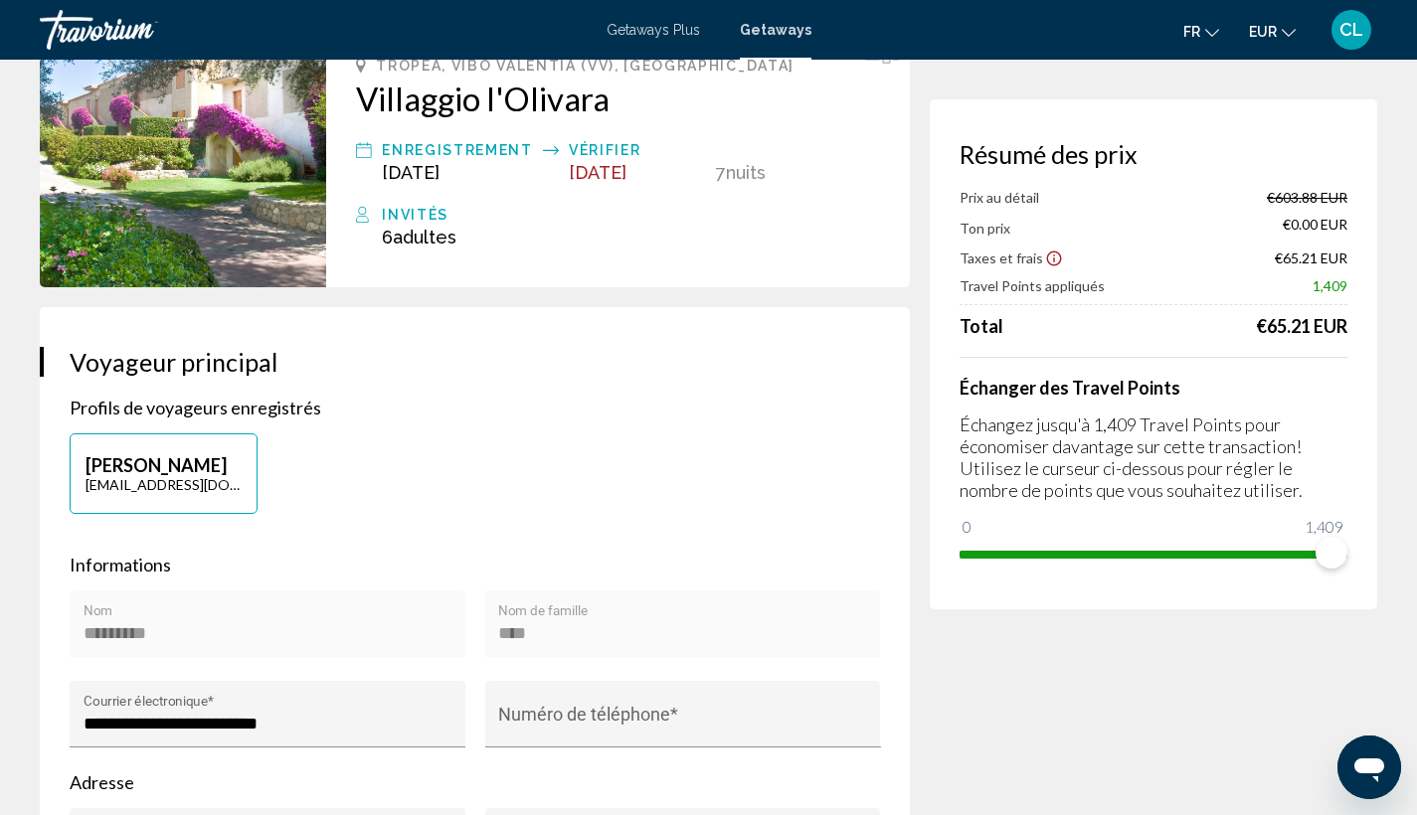
drag, startPoint x: 1243, startPoint y: 329, endPoint x: 1366, endPoint y: 335, distance: 123.4
click at [1366, 335] on div "Résumé des prix Prix au détail €603.88 EUR Ton prix €0.00 EUR Taxes et frais €6…" at bounding box center [1153, 354] width 447 height 510
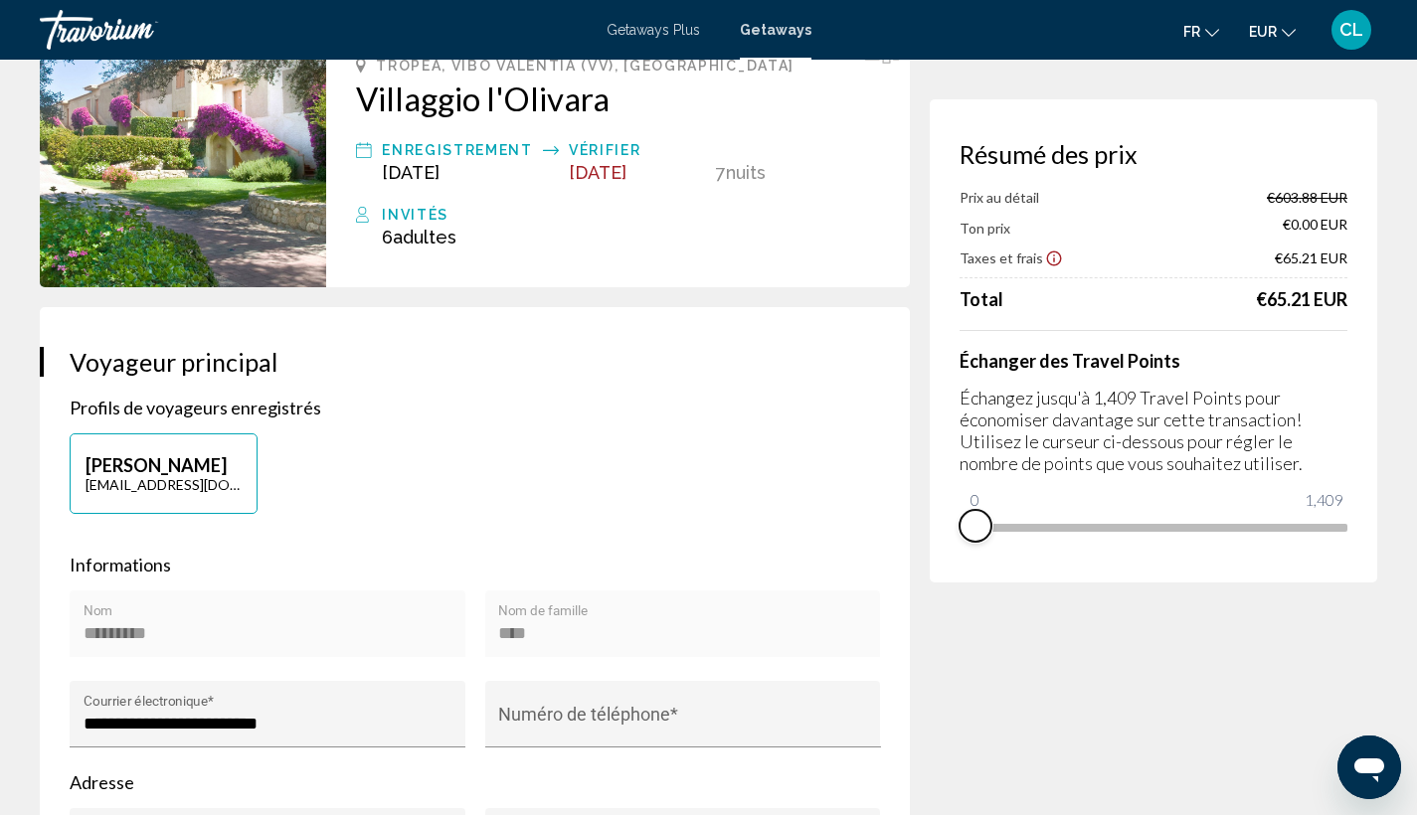
drag, startPoint x: 1334, startPoint y: 553, endPoint x: 855, endPoint y: 572, distance: 479.7
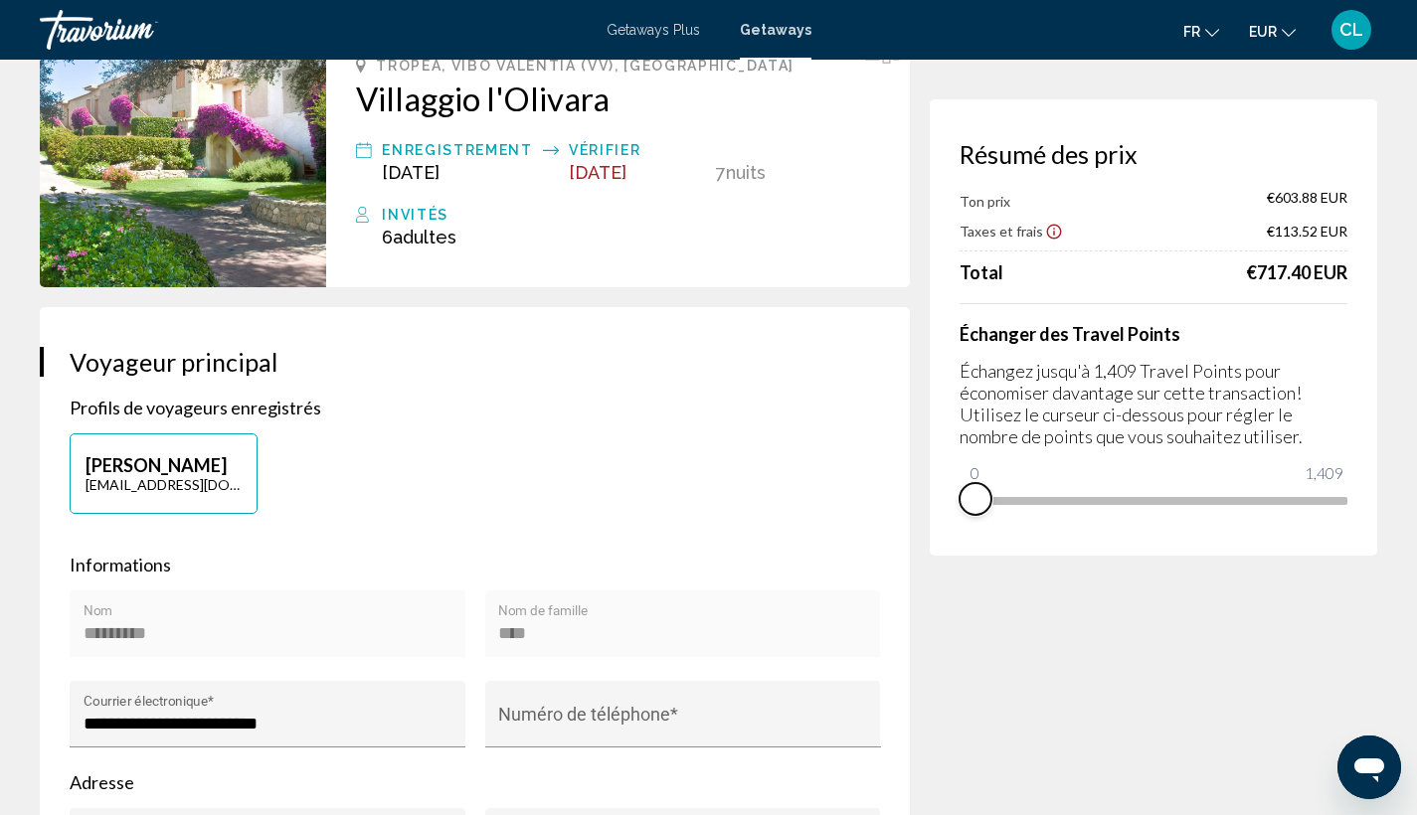
scroll to position [0, 0]
